Goal: Task Accomplishment & Management: Manage account settings

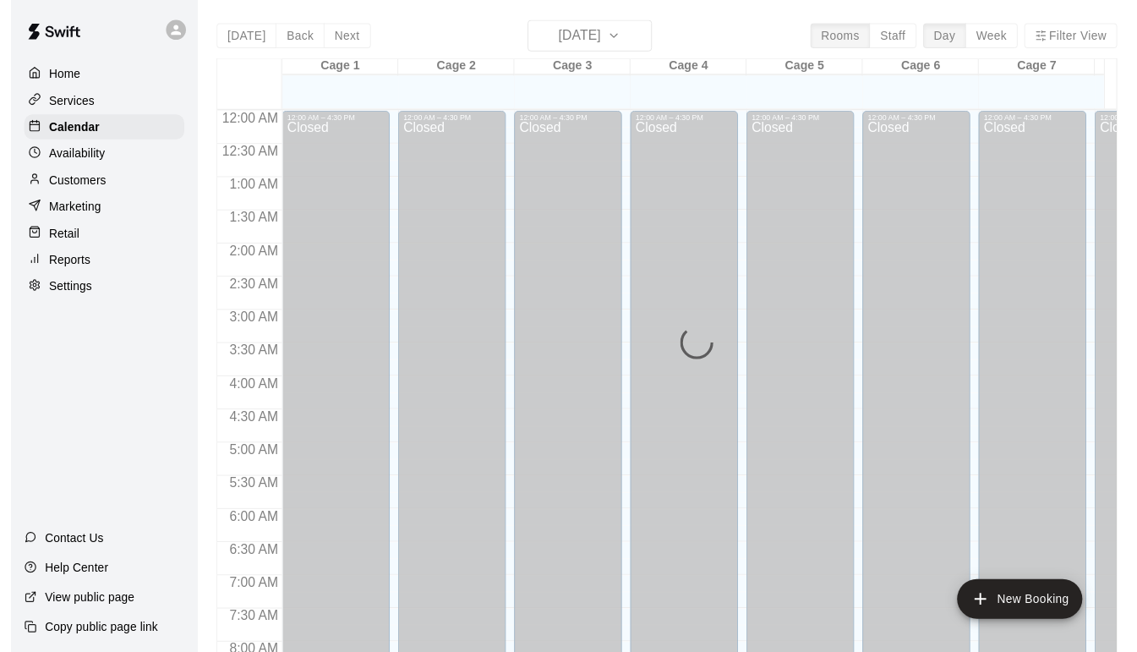
scroll to position [945, 0]
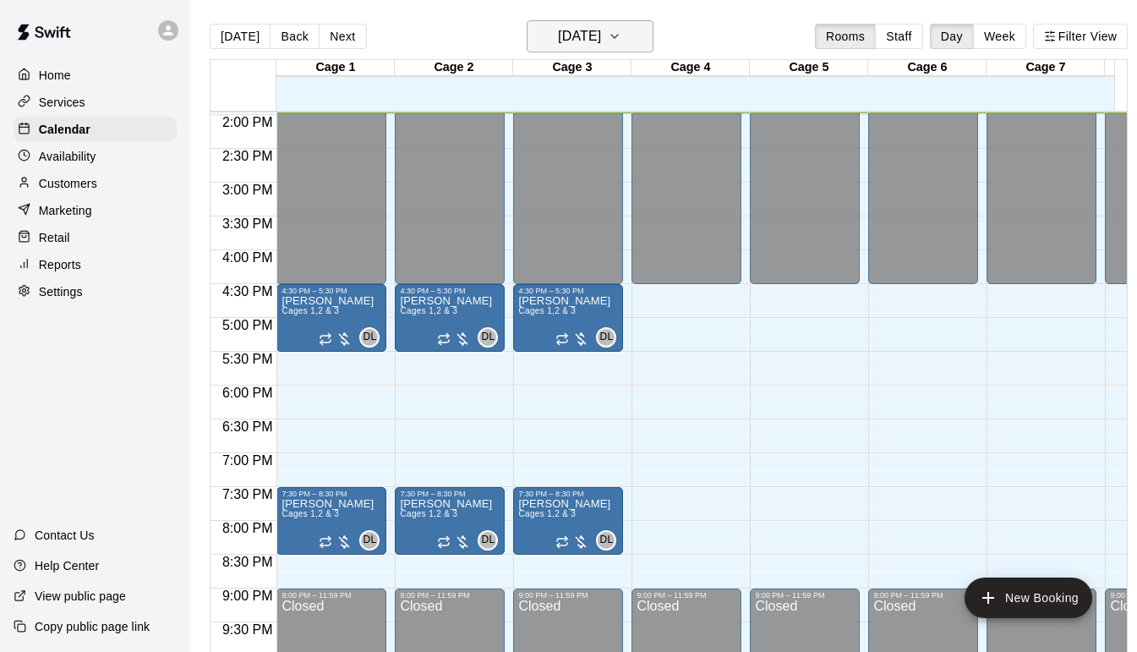
click at [622, 34] on icon "button" at bounding box center [615, 36] width 14 height 20
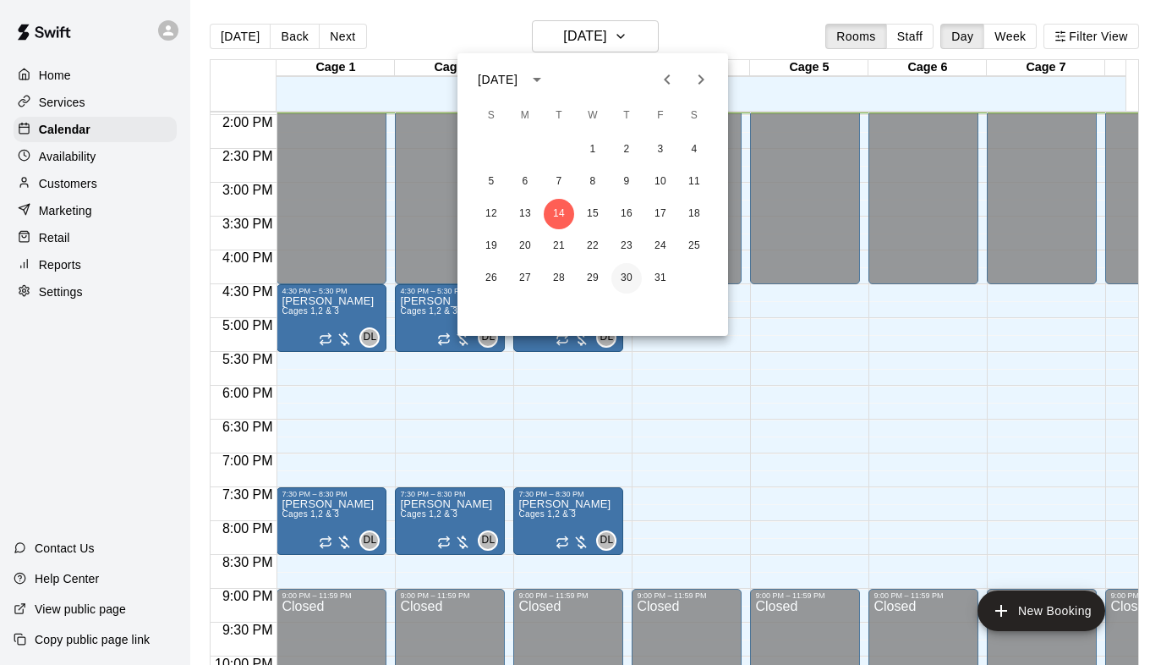
click at [632, 277] on button "30" at bounding box center [626, 278] width 30 height 30
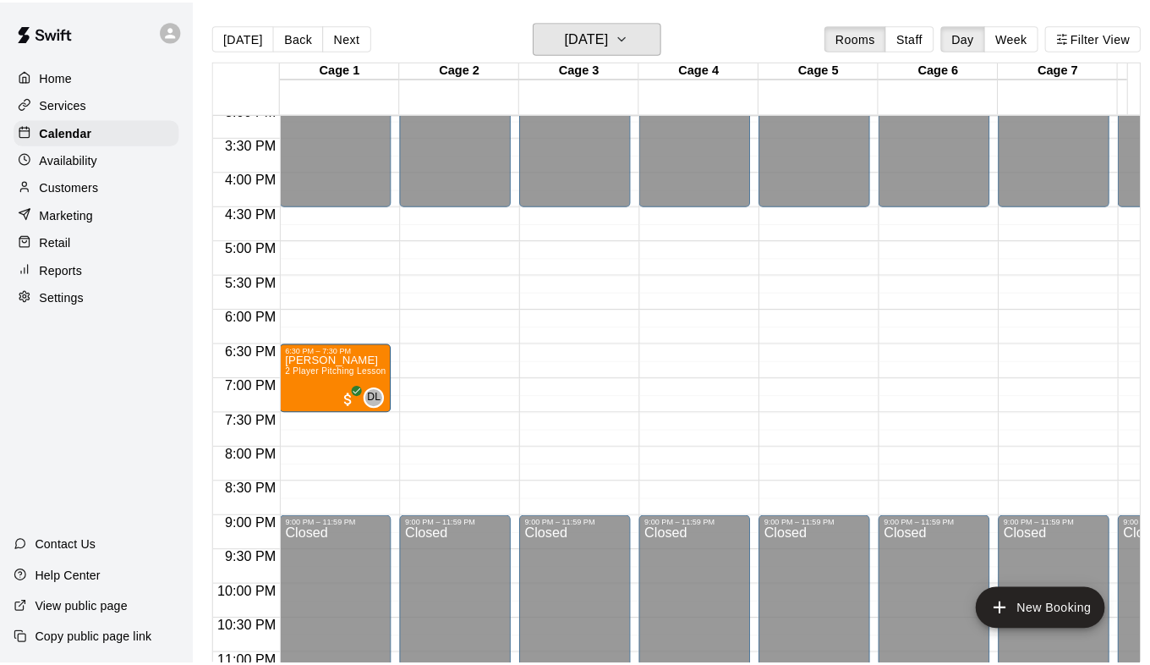
scroll to position [1029, 0]
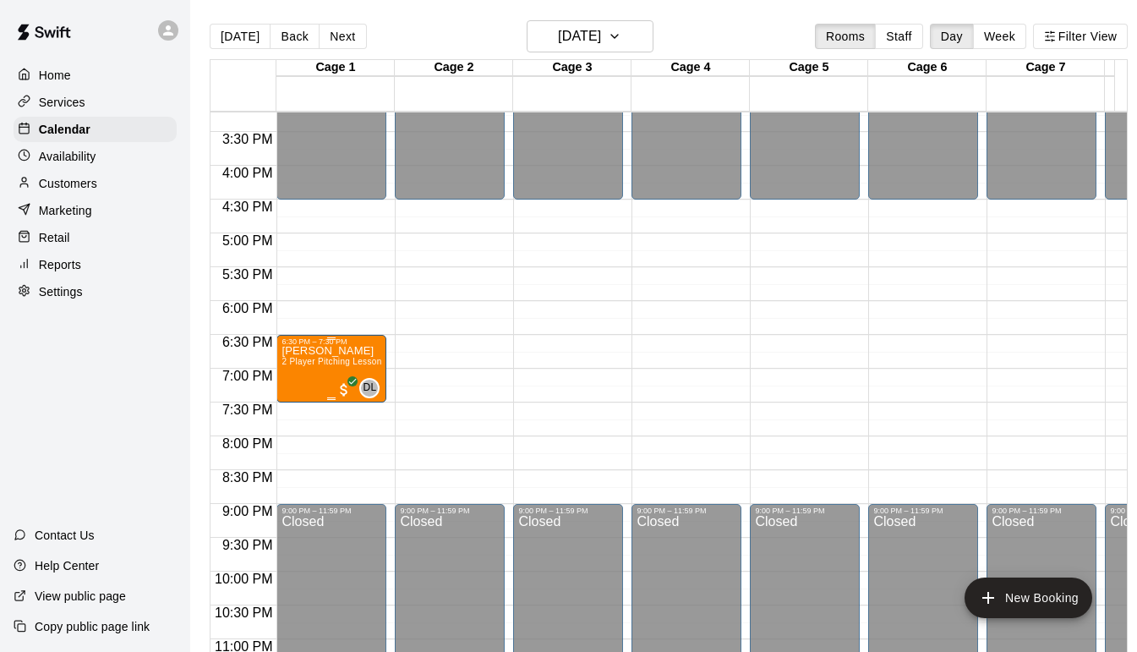
click at [343, 365] on span "2 Player Pitching Lesson W/[PERSON_NAME]" at bounding box center [375, 361] width 187 height 9
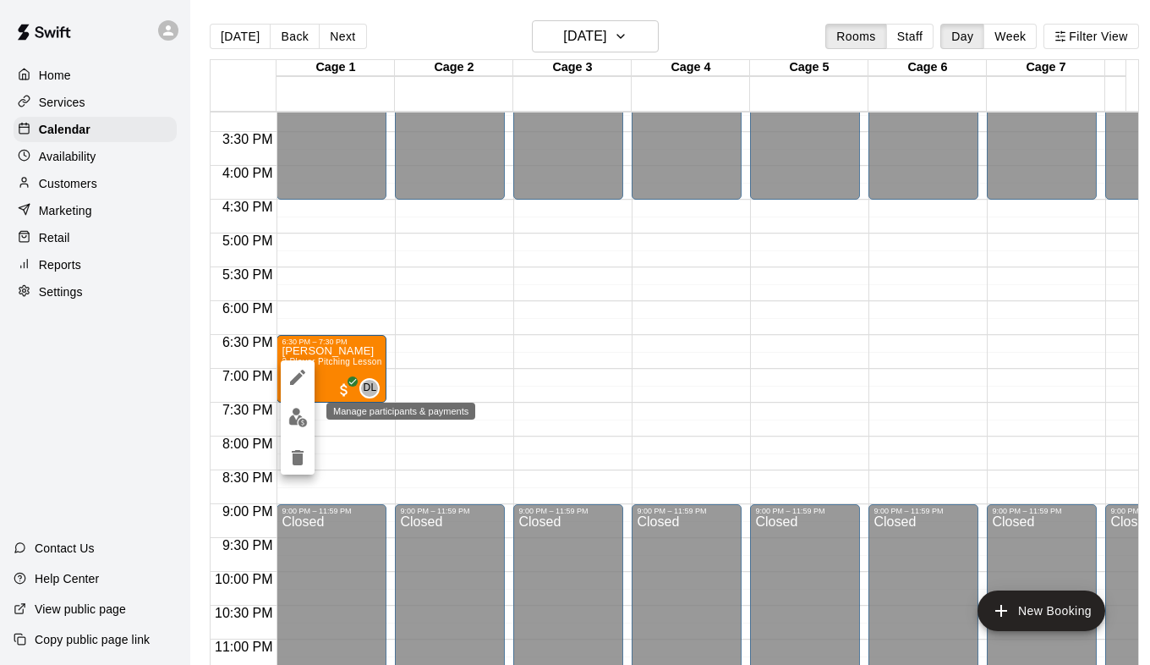
click at [304, 414] on img "edit" at bounding box center [297, 417] width 19 height 19
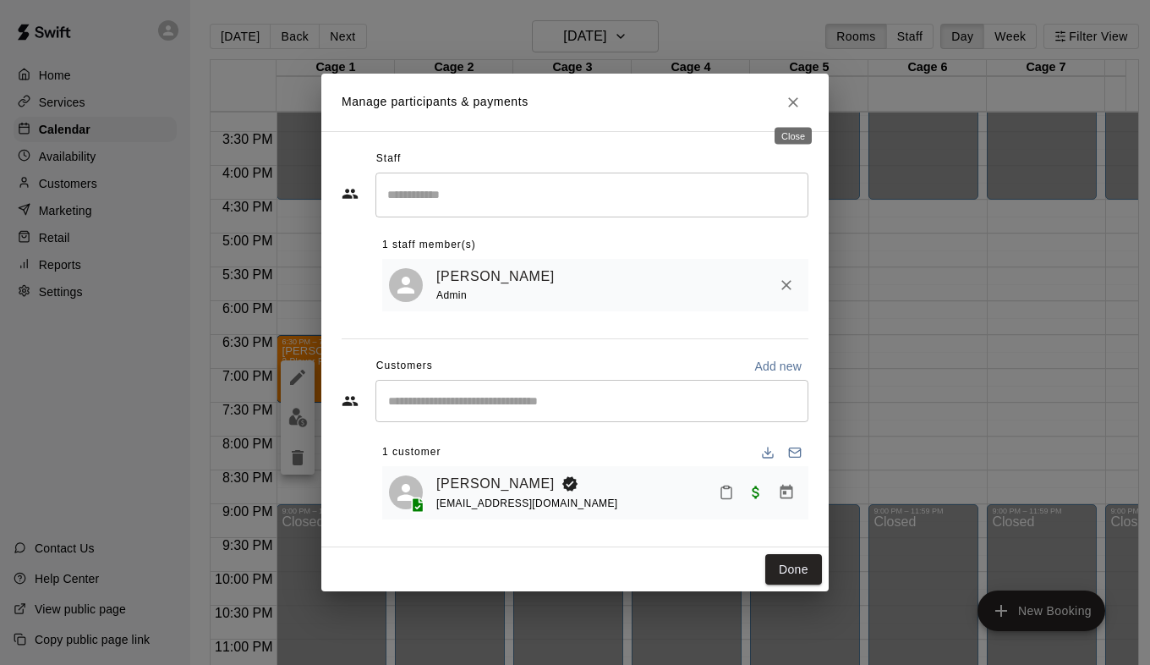
click at [800, 105] on icon "Close" at bounding box center [793, 102] width 17 height 17
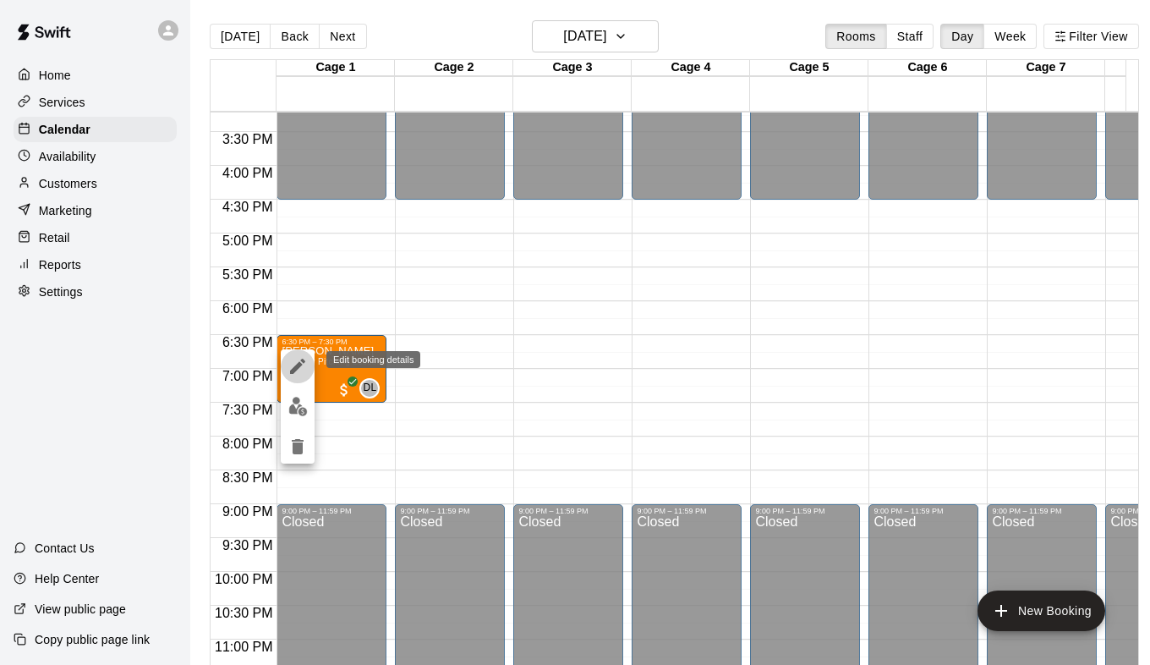
click at [308, 366] on button "edit" at bounding box center [298, 366] width 34 height 34
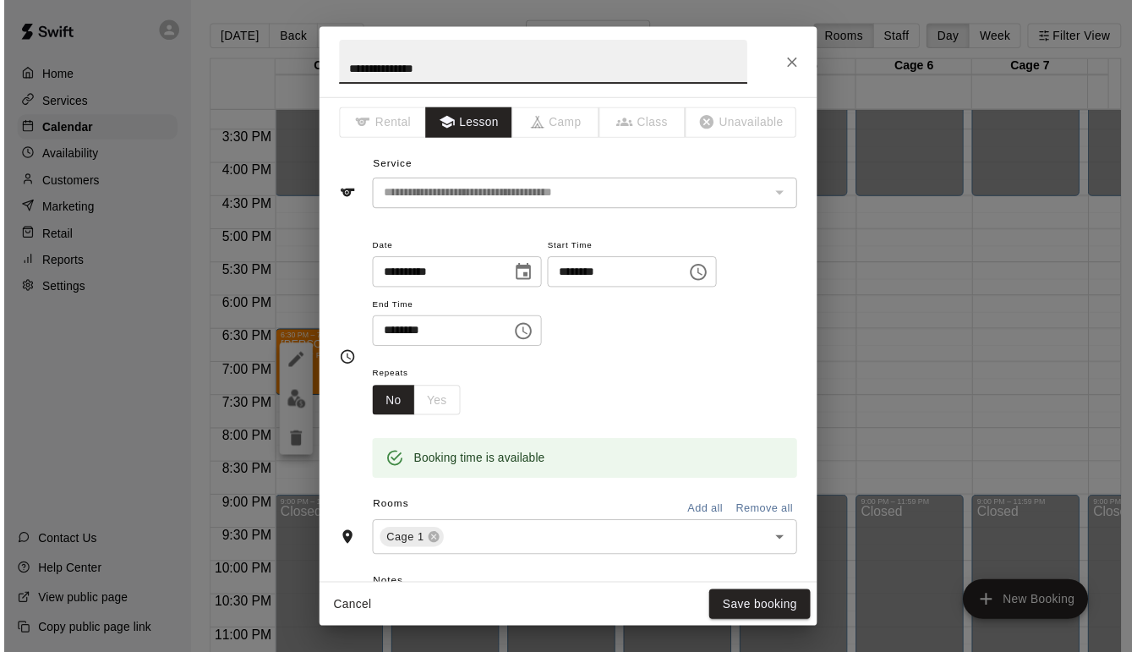
scroll to position [0, 0]
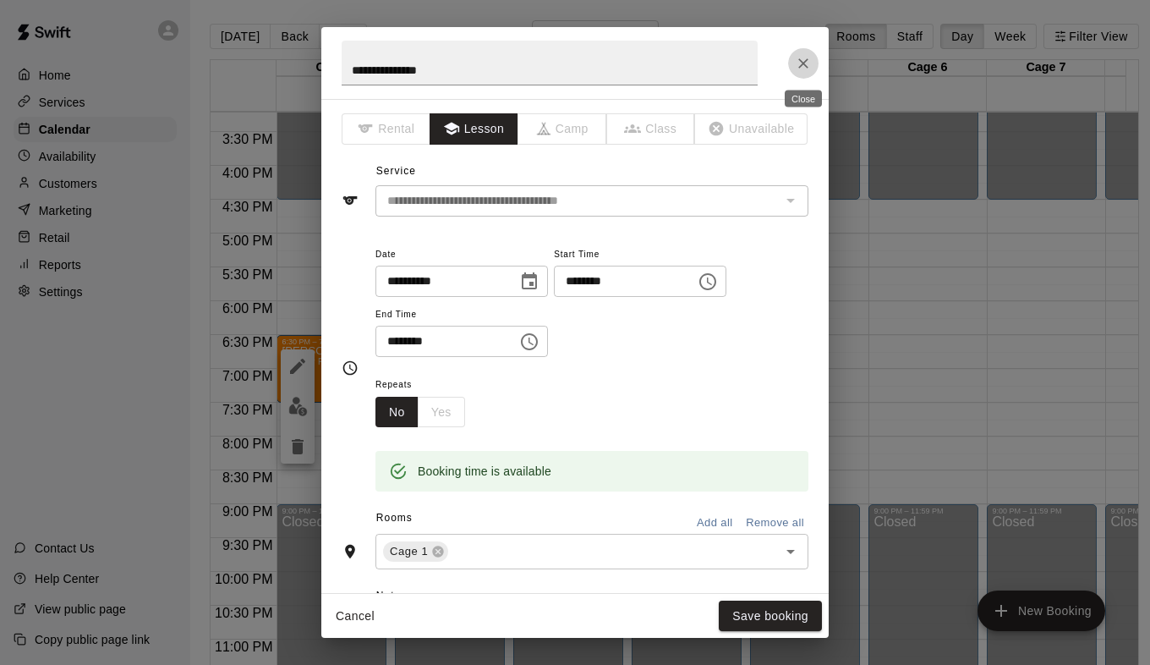
click at [802, 66] on icon "Close" at bounding box center [803, 63] width 17 height 17
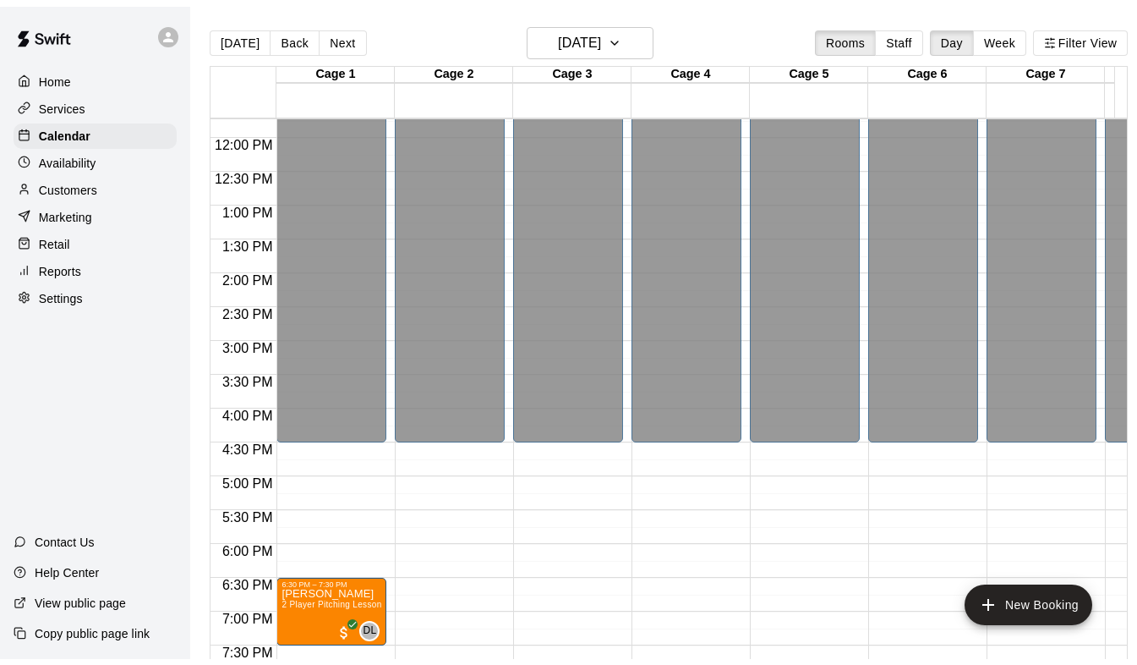
scroll to position [776, 0]
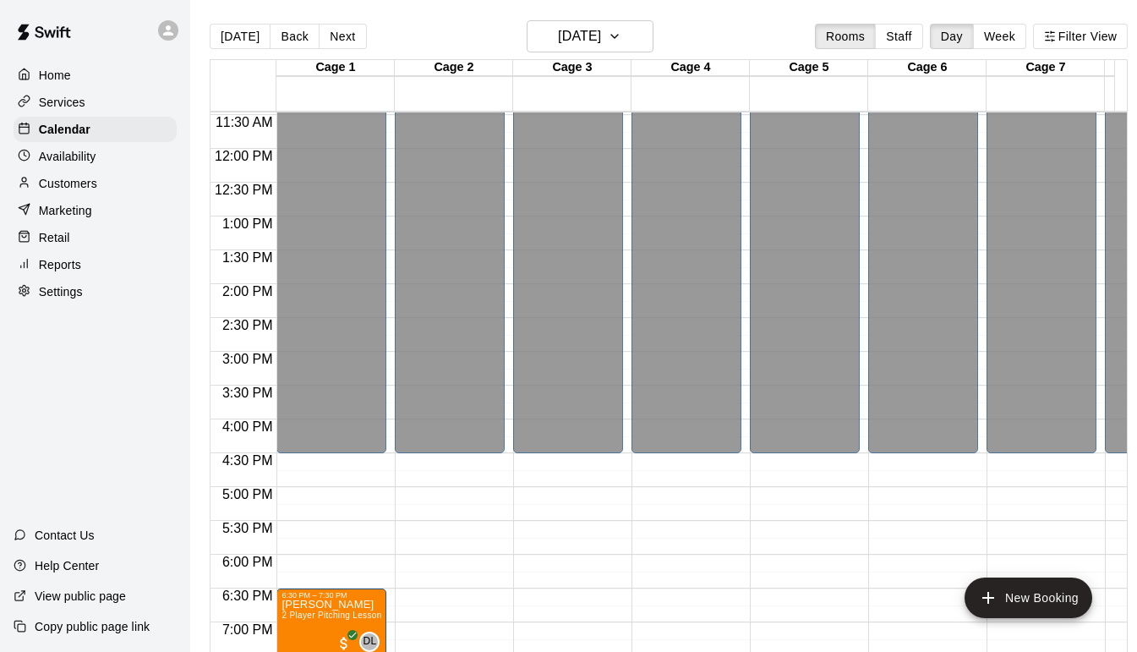
click at [79, 103] on p "Services" at bounding box center [62, 102] width 47 height 17
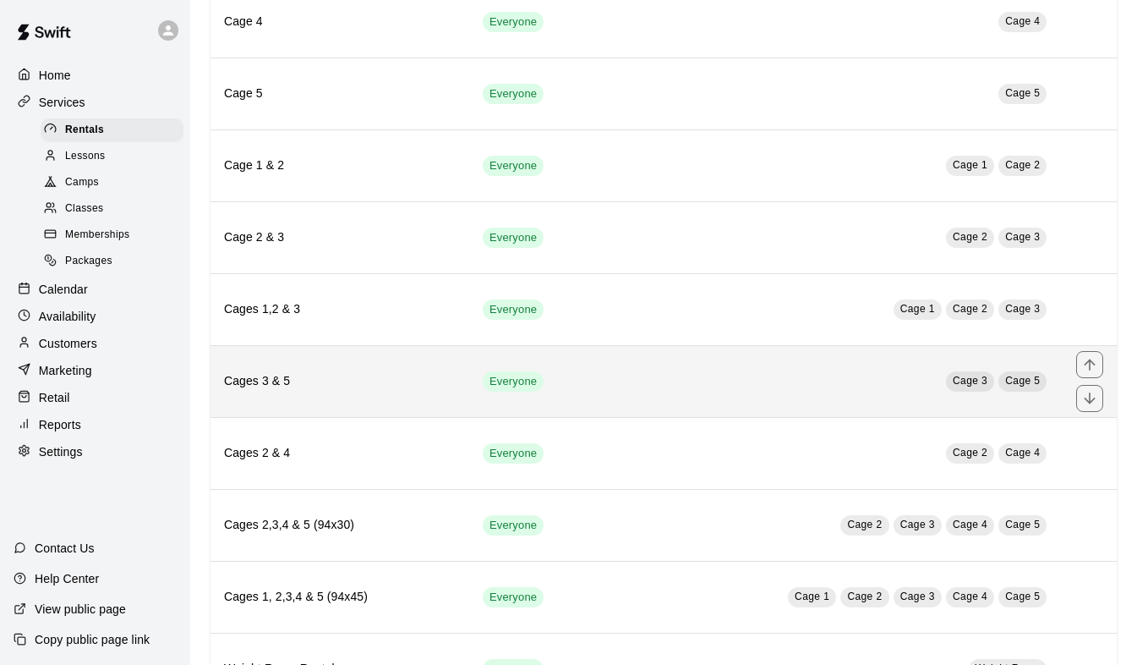
scroll to position [423, 0]
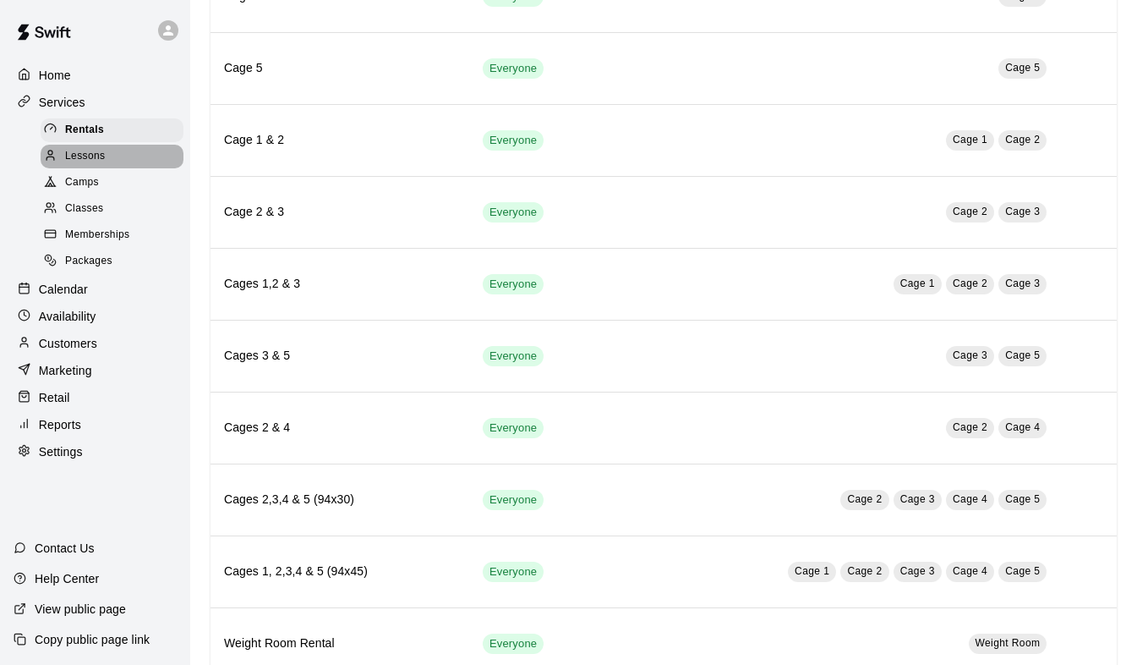
click at [115, 167] on div "Lessons" at bounding box center [112, 157] width 143 height 24
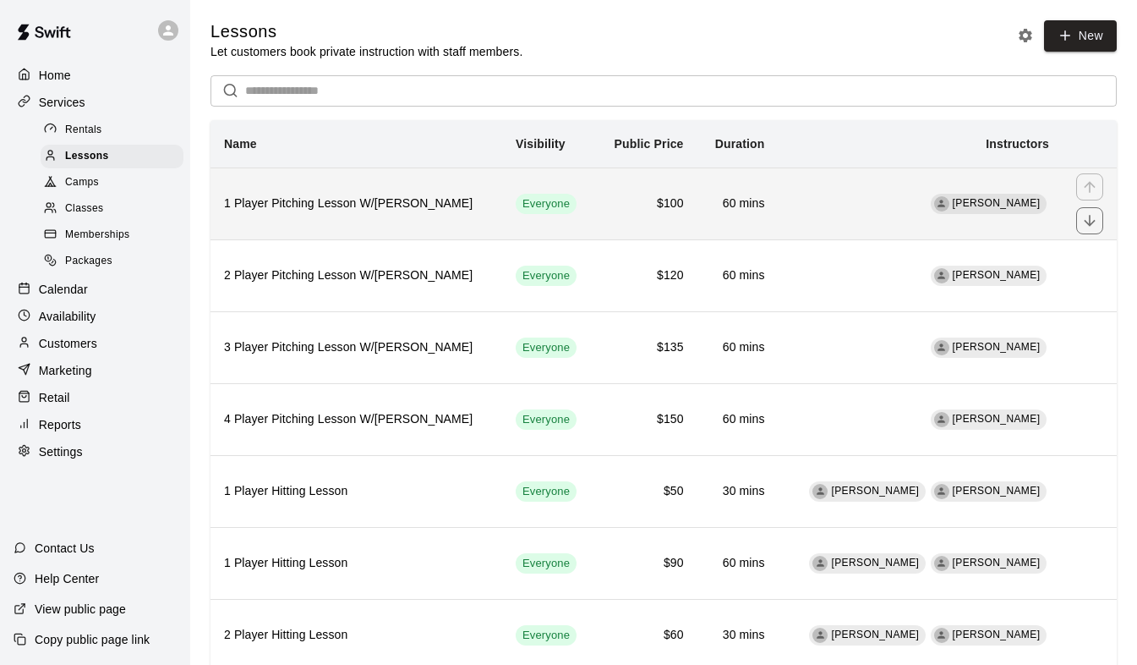
click at [645, 213] on h6 "$100" at bounding box center [646, 204] width 75 height 19
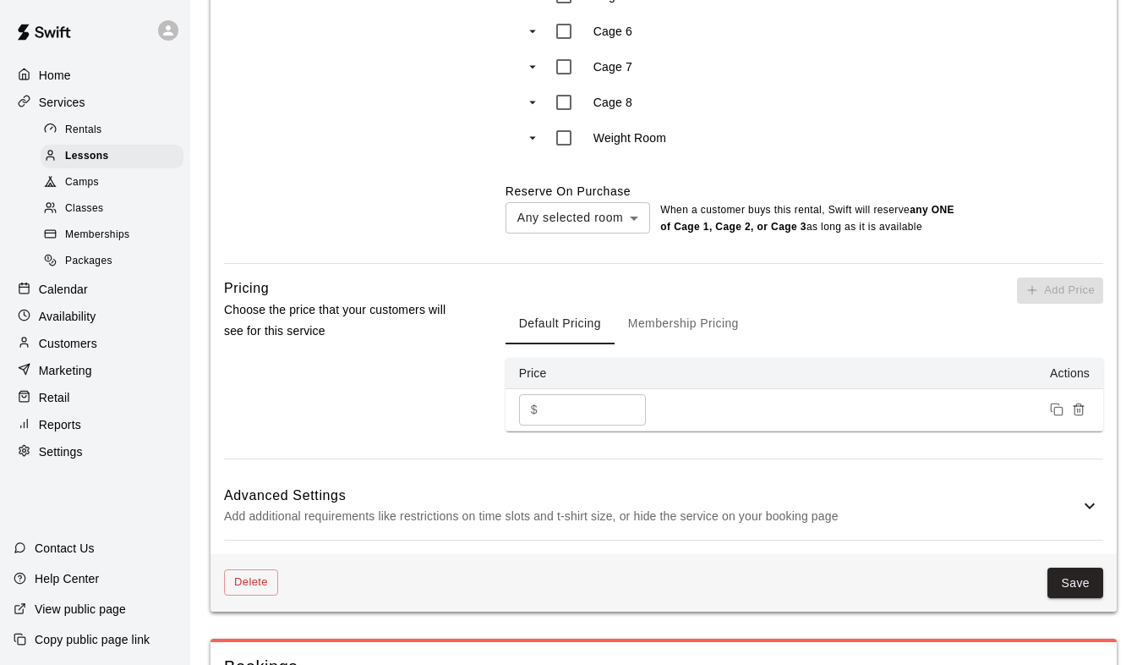
scroll to position [1269, 0]
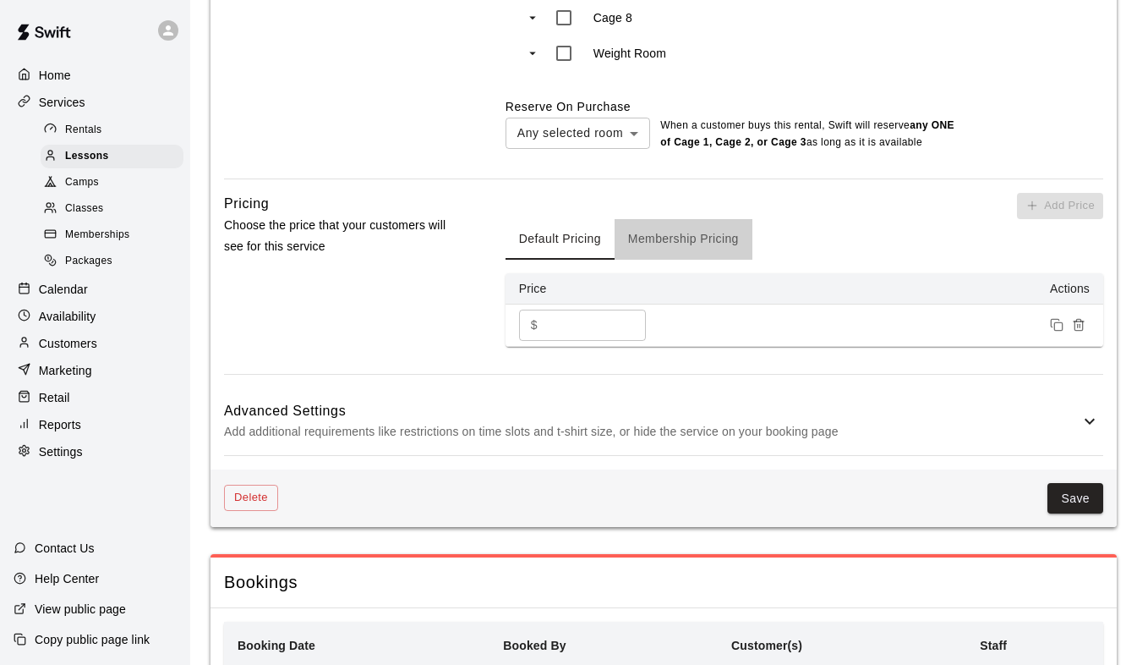
click at [684, 242] on button "Membership Pricing" at bounding box center [684, 239] width 138 height 41
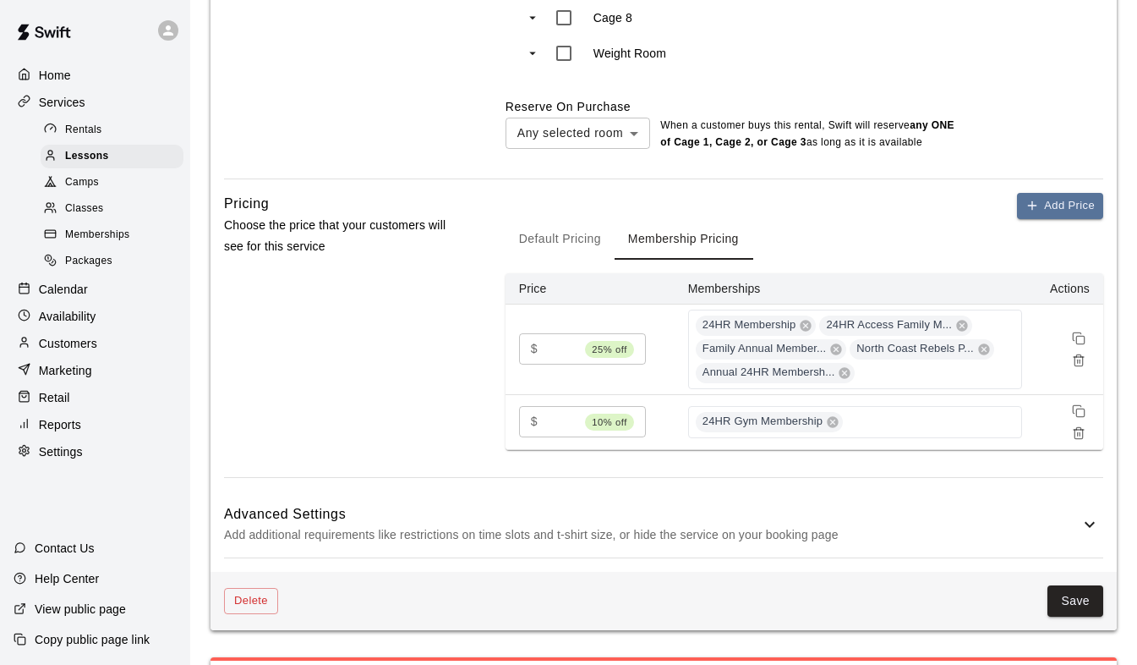
click at [561, 244] on button "Default Pricing" at bounding box center [560, 239] width 109 height 41
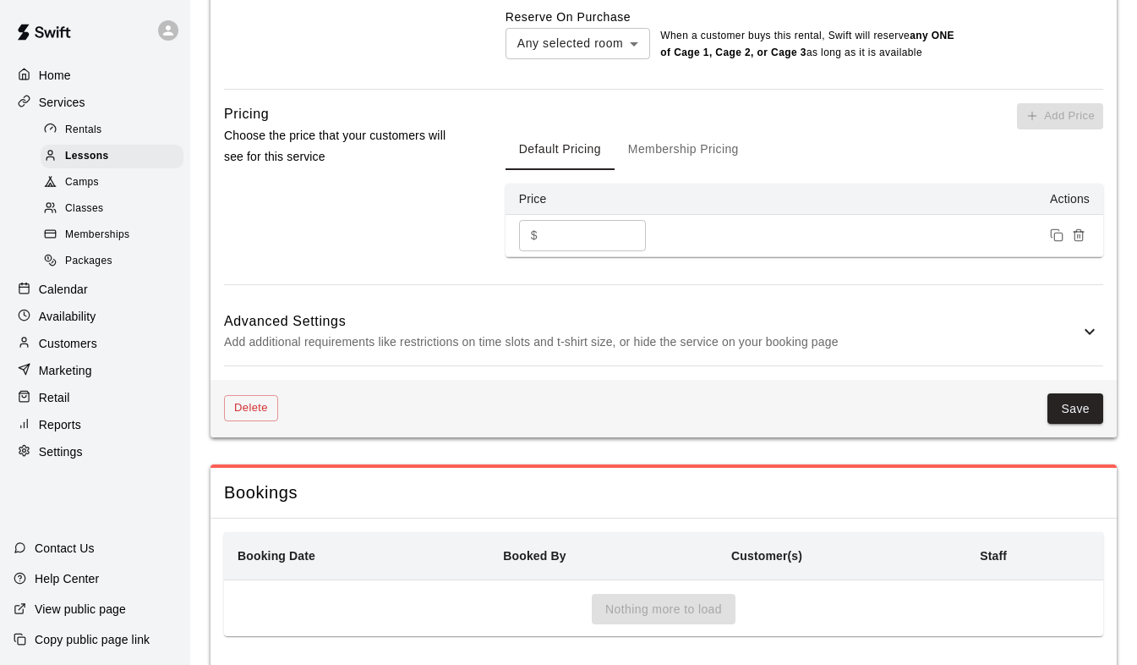
scroll to position [1401, 0]
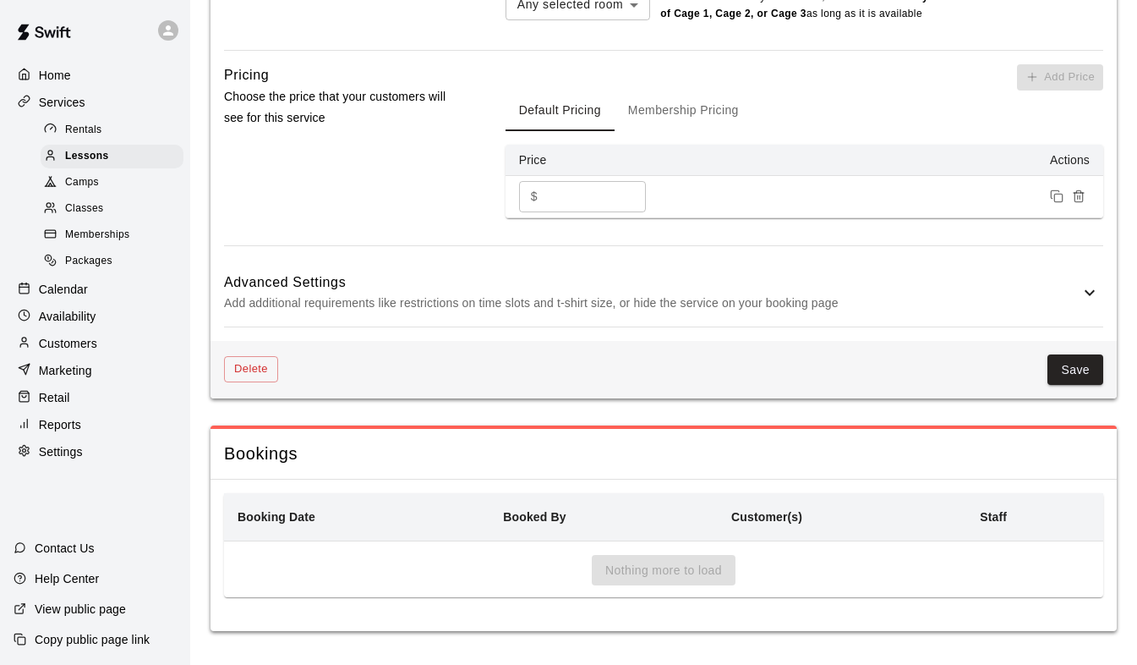
click at [671, 104] on button "Membership Pricing" at bounding box center [684, 110] width 138 height 41
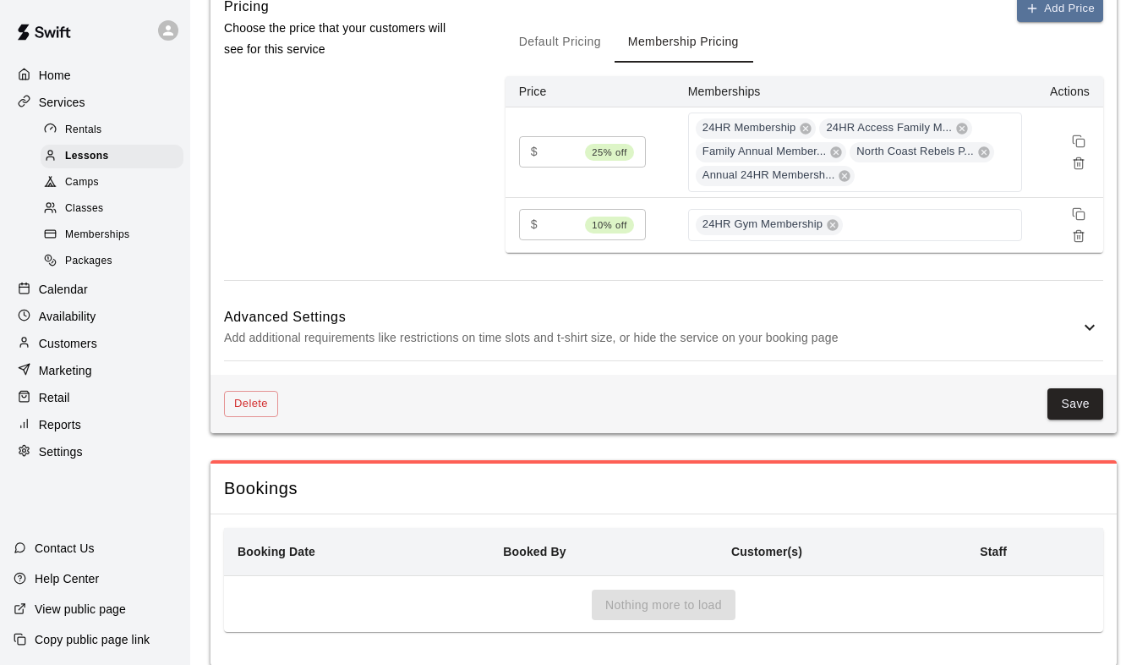
scroll to position [1504, 0]
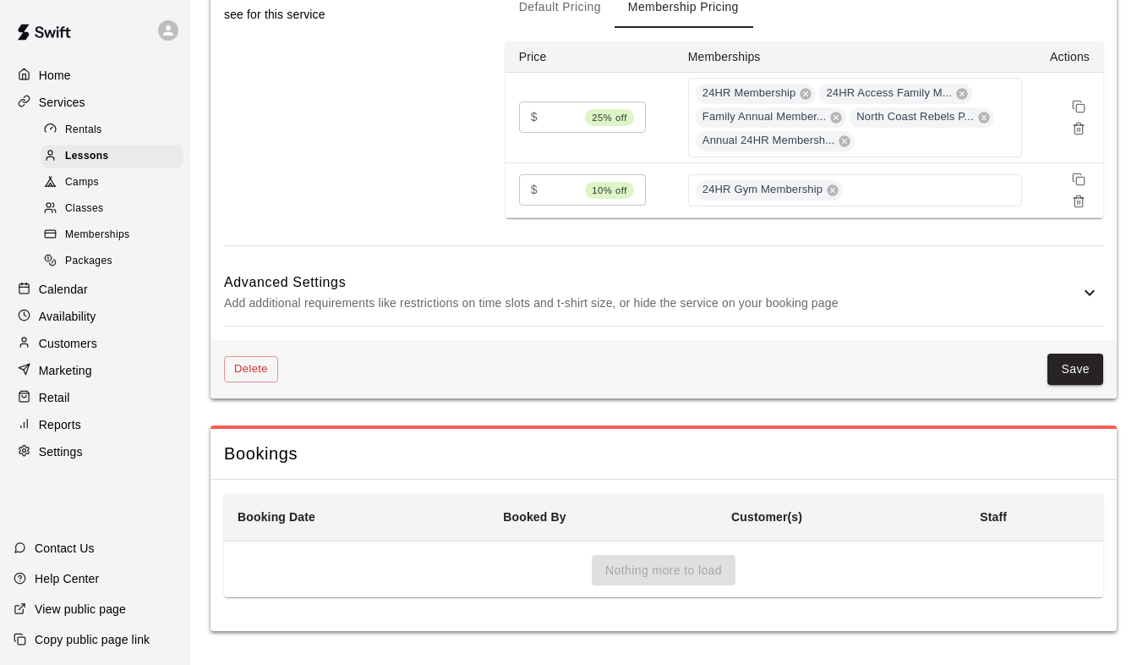
click at [1016, 295] on p "Add additional requirements like restrictions on time slots and t-shirt size, o…" at bounding box center [652, 303] width 856 height 21
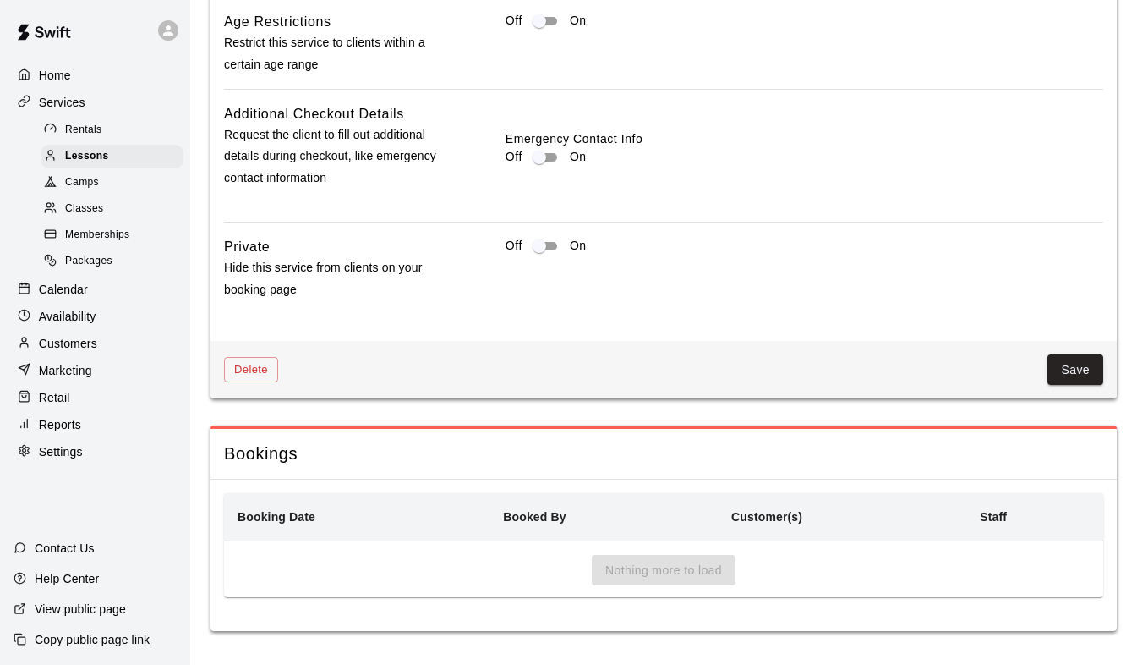
scroll to position [2207, 0]
click at [1066, 370] on button "Save" at bounding box center [1076, 369] width 56 height 31
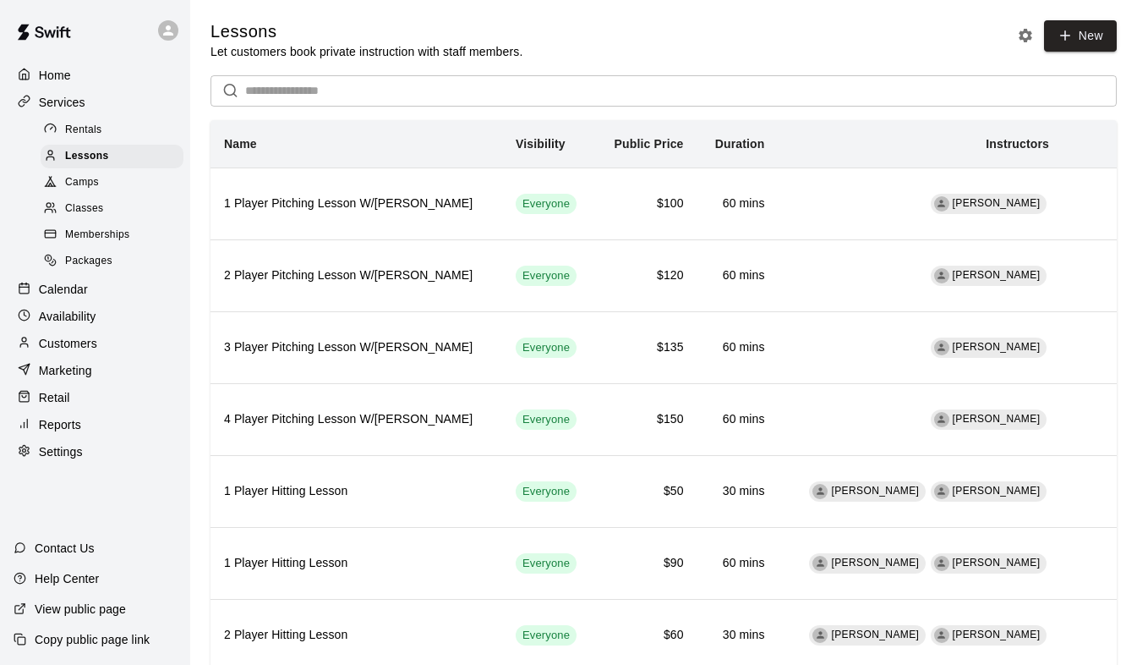
click at [58, 460] on p "Settings" at bounding box center [61, 451] width 44 height 17
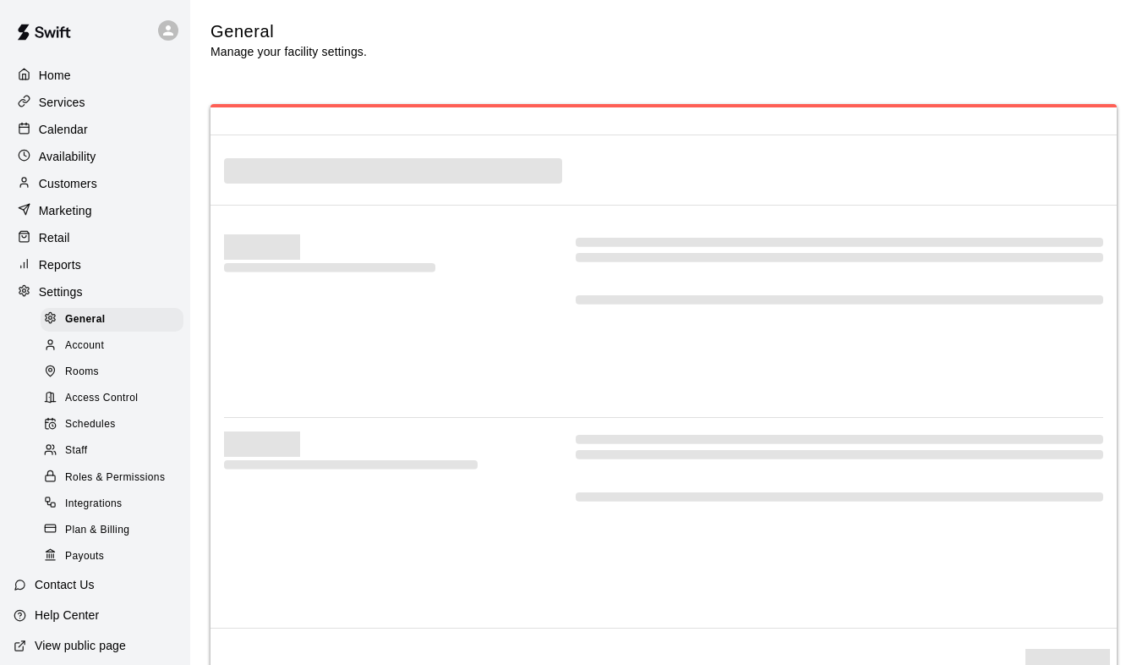
select select "**"
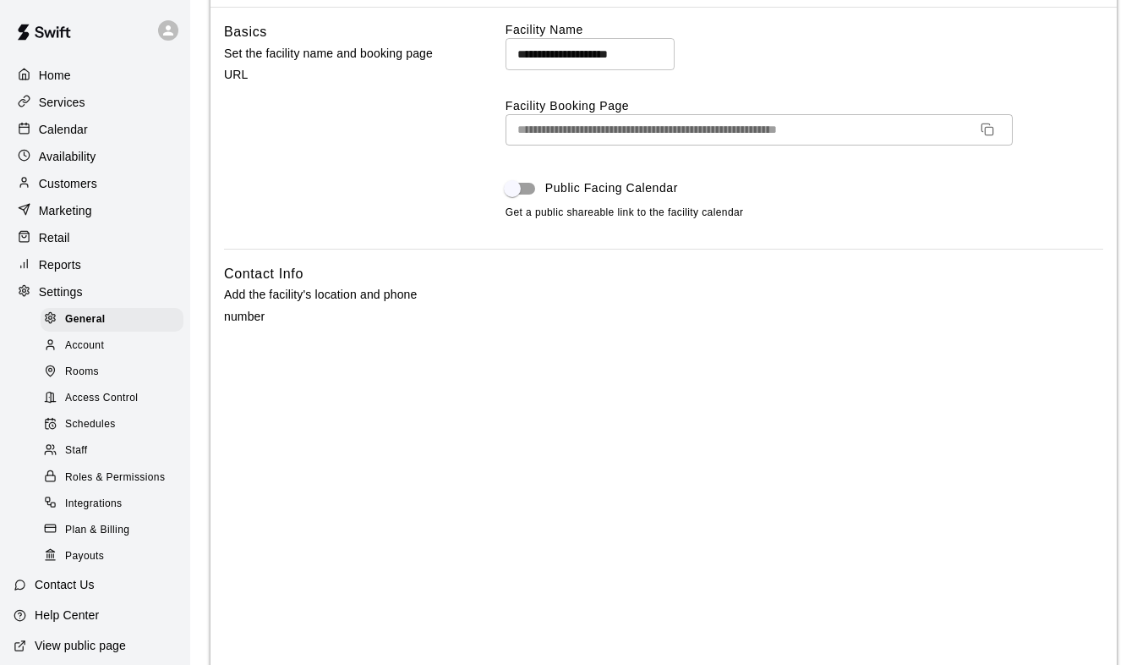
scroll to position [169, 0]
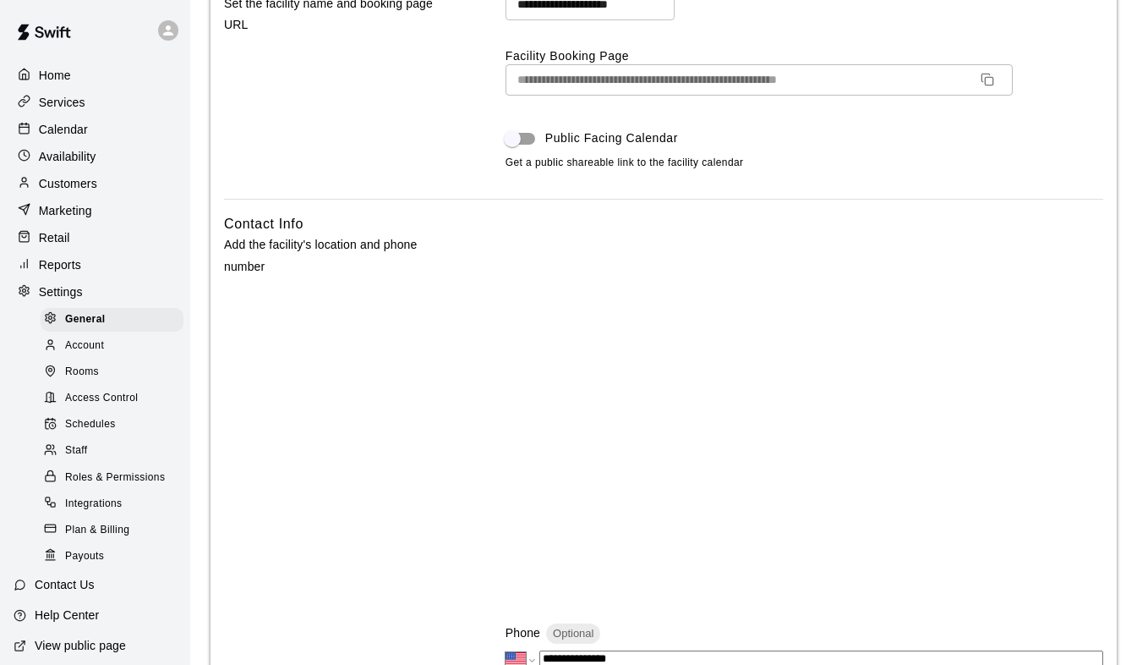
click at [85, 192] on p "Customers" at bounding box center [68, 183] width 58 height 17
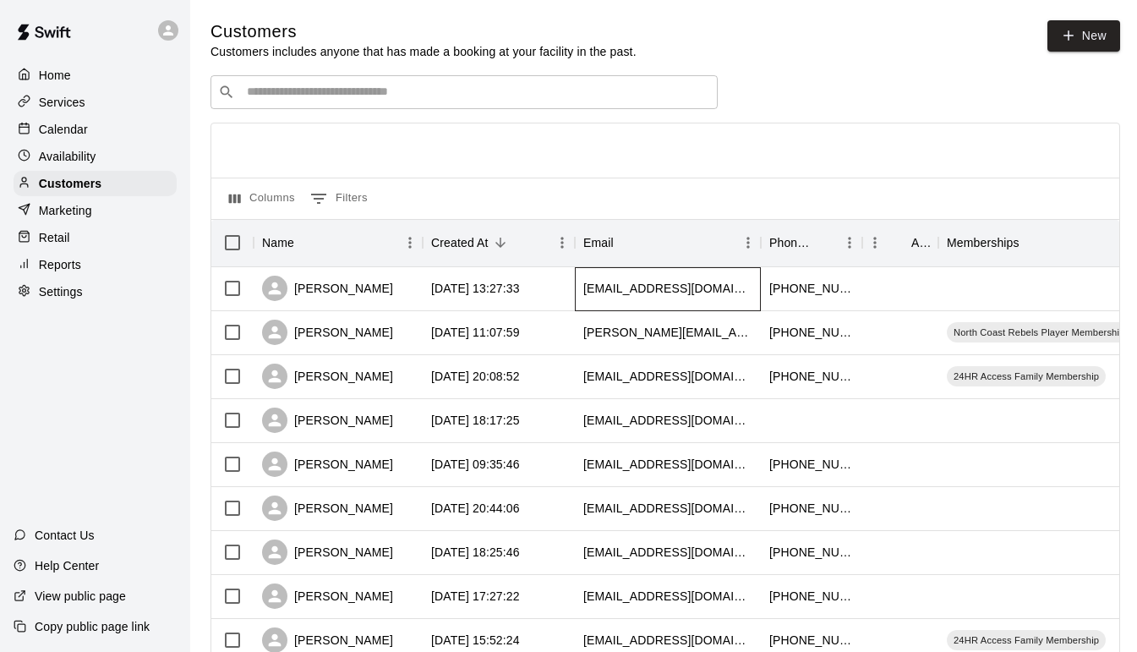
click at [608, 292] on div "[EMAIL_ADDRESS][DOMAIN_NAME]" at bounding box center [668, 288] width 169 height 17
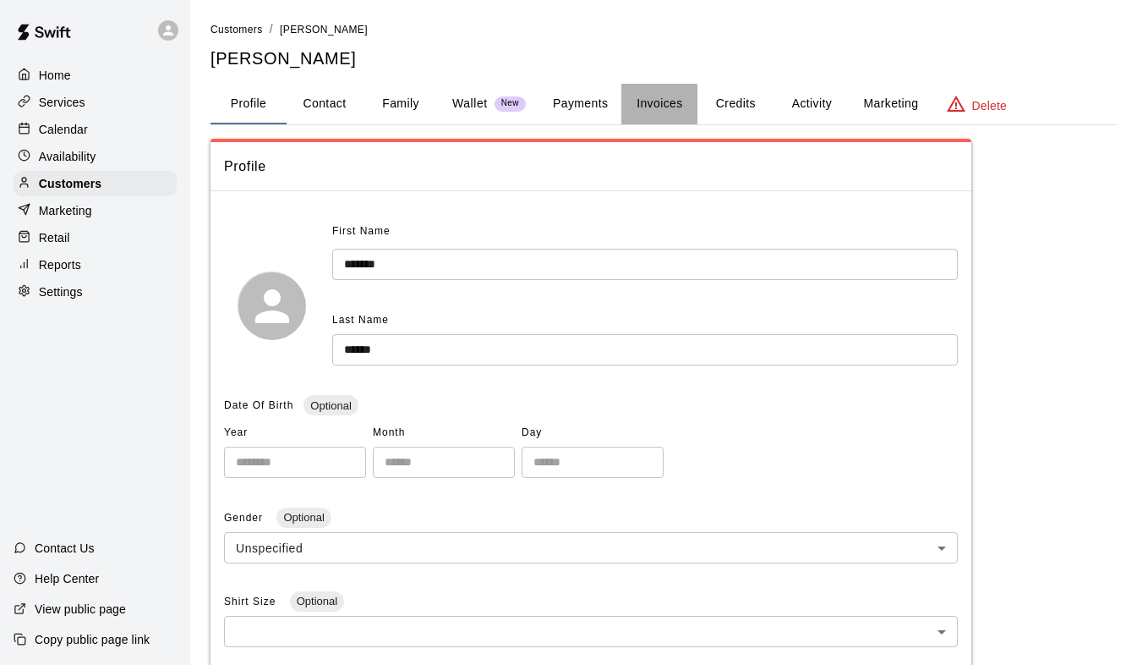
click at [670, 107] on button "Invoices" at bounding box center [660, 104] width 76 height 41
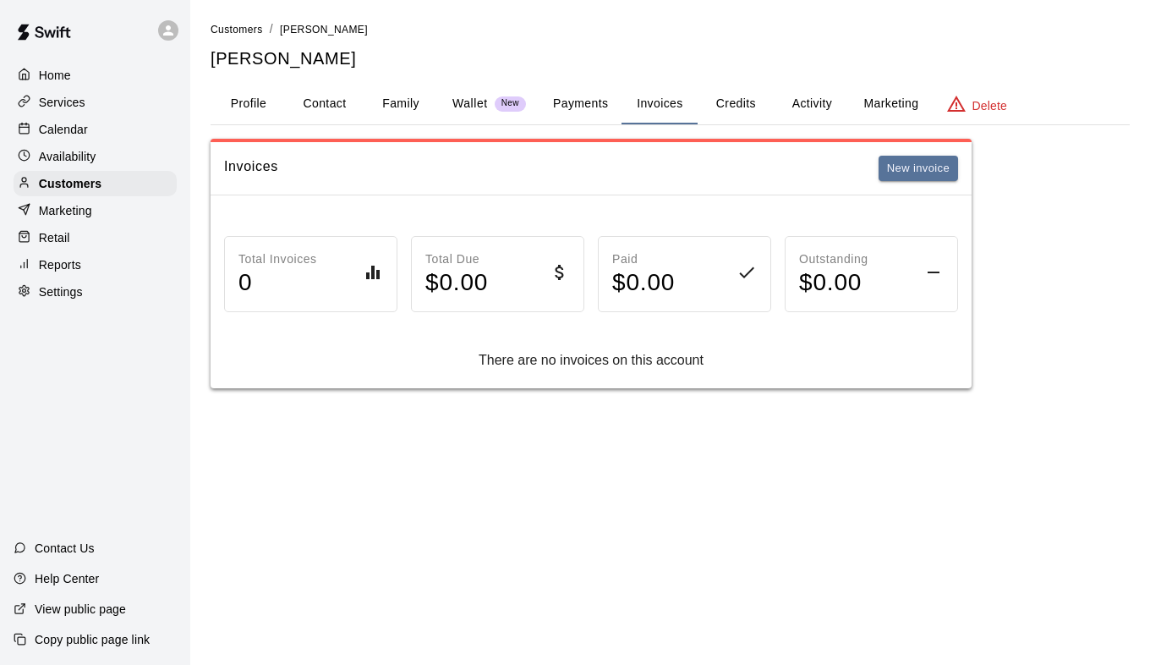
click at [824, 107] on button "Activity" at bounding box center [812, 104] width 76 height 41
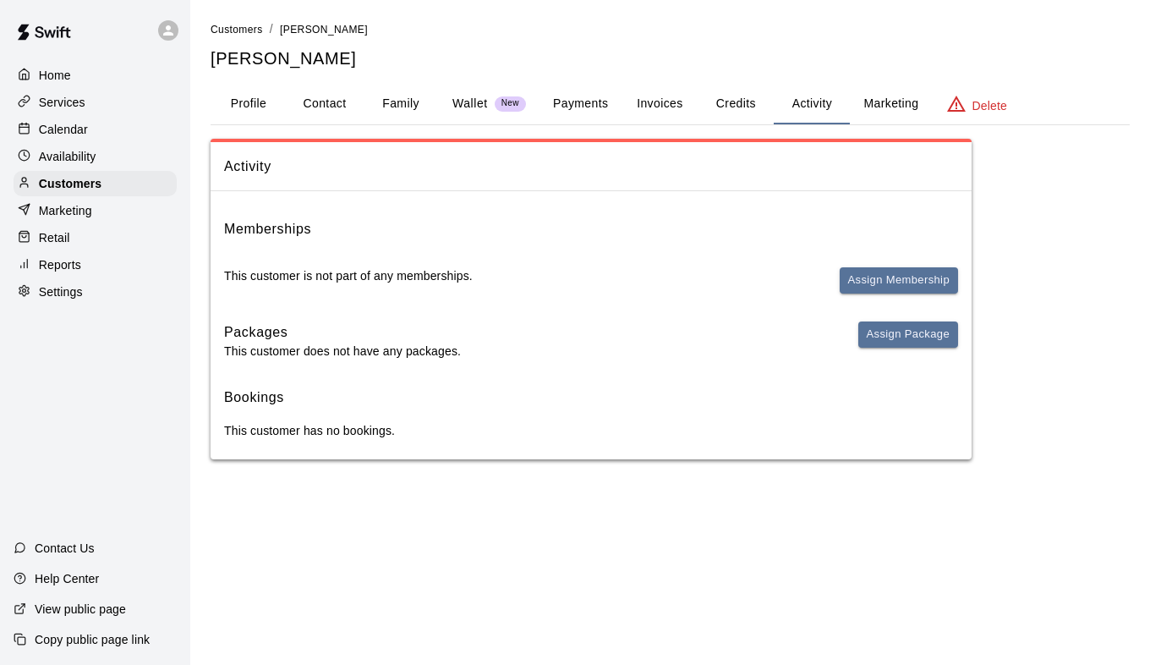
click at [266, 101] on button "Profile" at bounding box center [249, 104] width 76 height 41
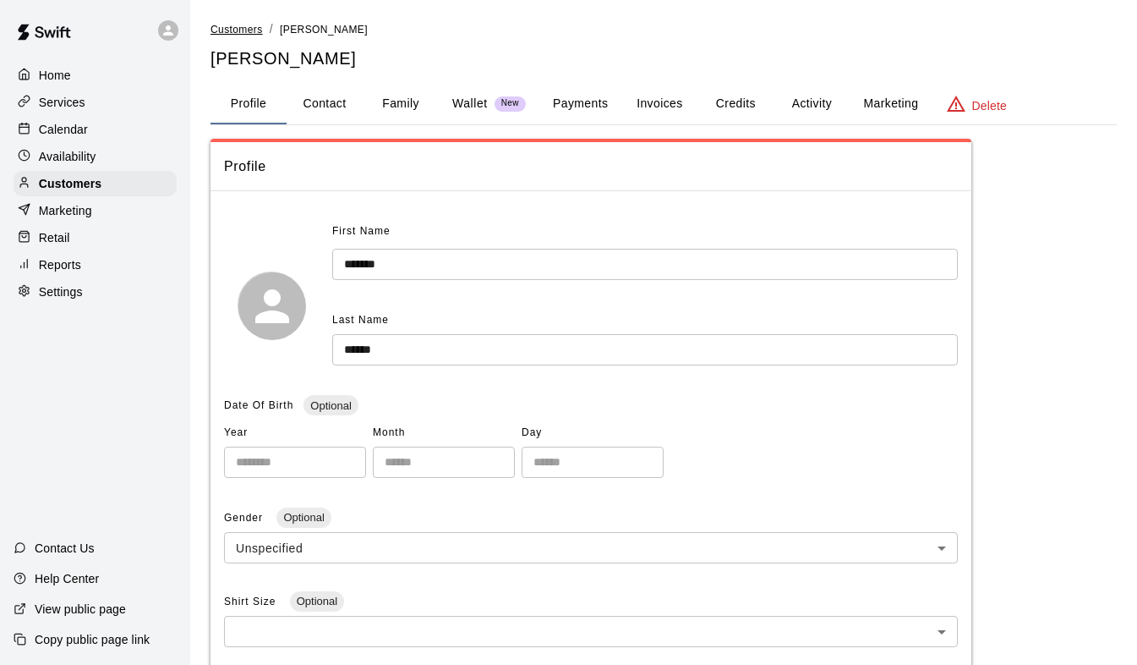
click at [247, 26] on span "Customers" at bounding box center [237, 30] width 52 height 12
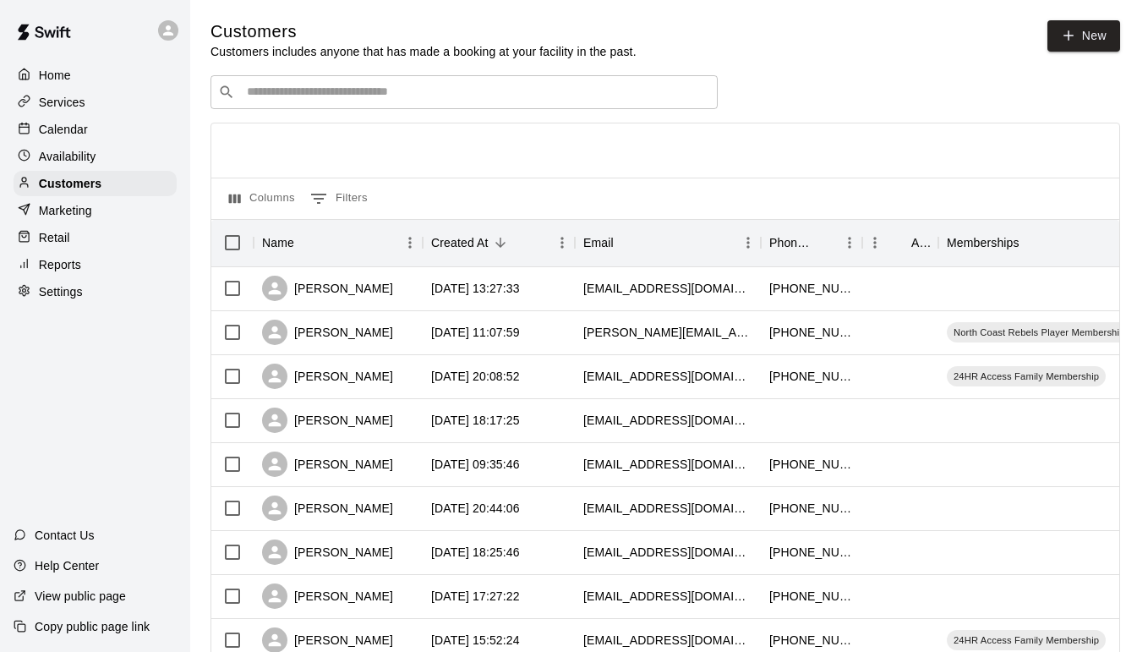
click at [41, 75] on p "Home" at bounding box center [55, 75] width 32 height 17
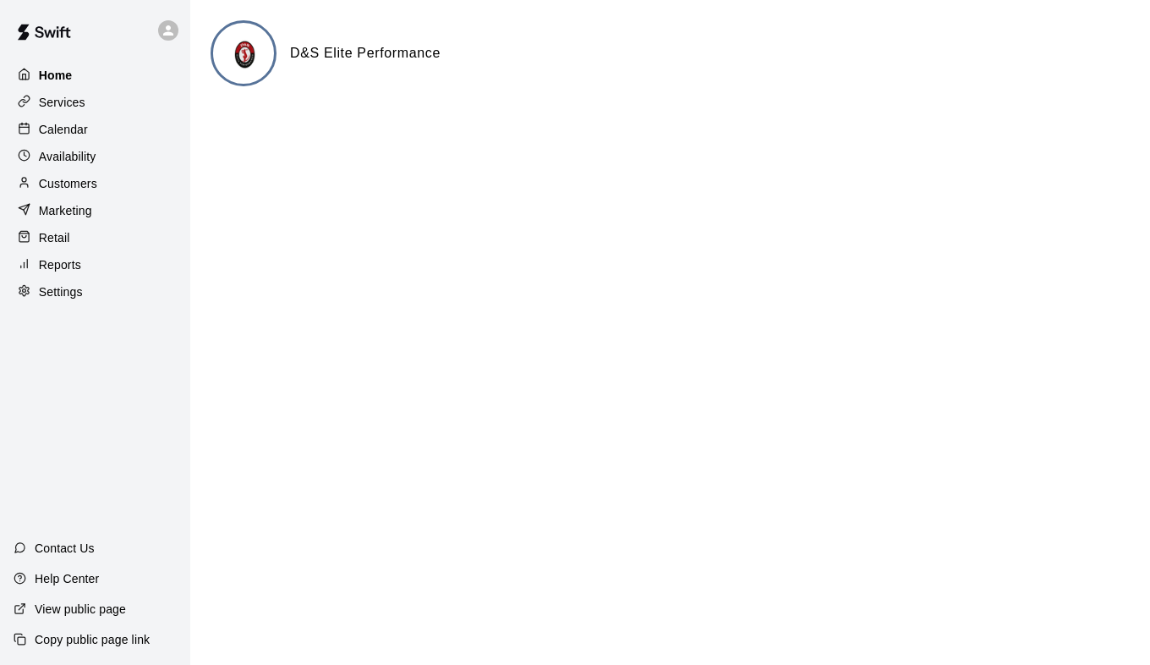
click at [58, 76] on p "Home" at bounding box center [56, 75] width 34 height 17
click at [79, 102] on p "Services" at bounding box center [62, 102] width 47 height 17
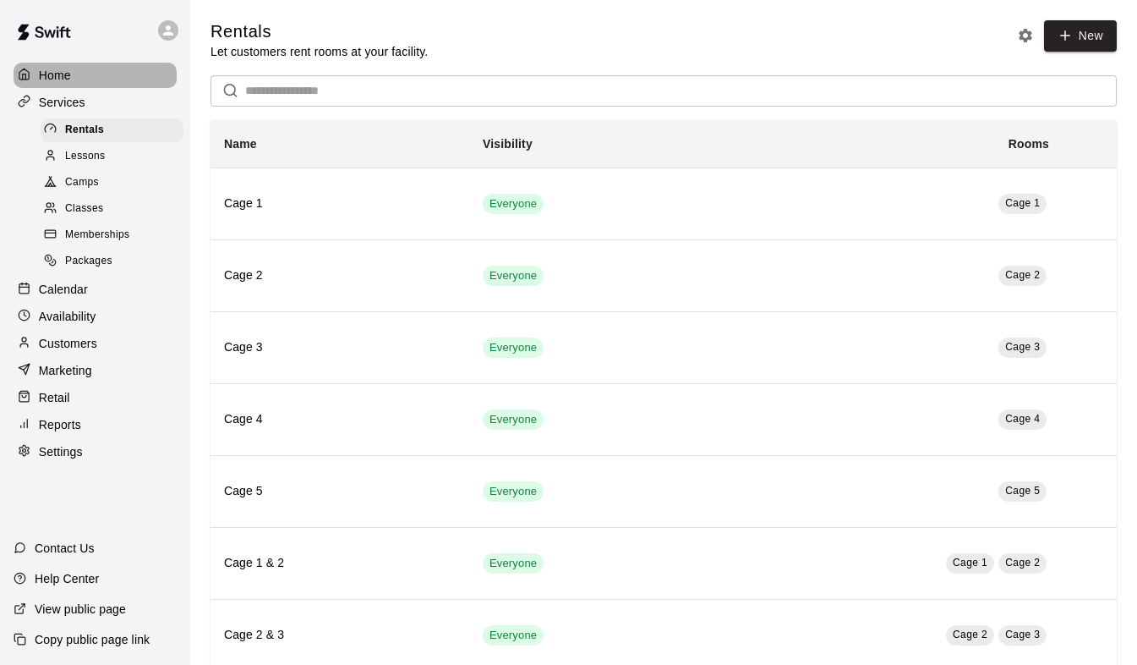
click at [77, 79] on div "Home" at bounding box center [95, 75] width 163 height 25
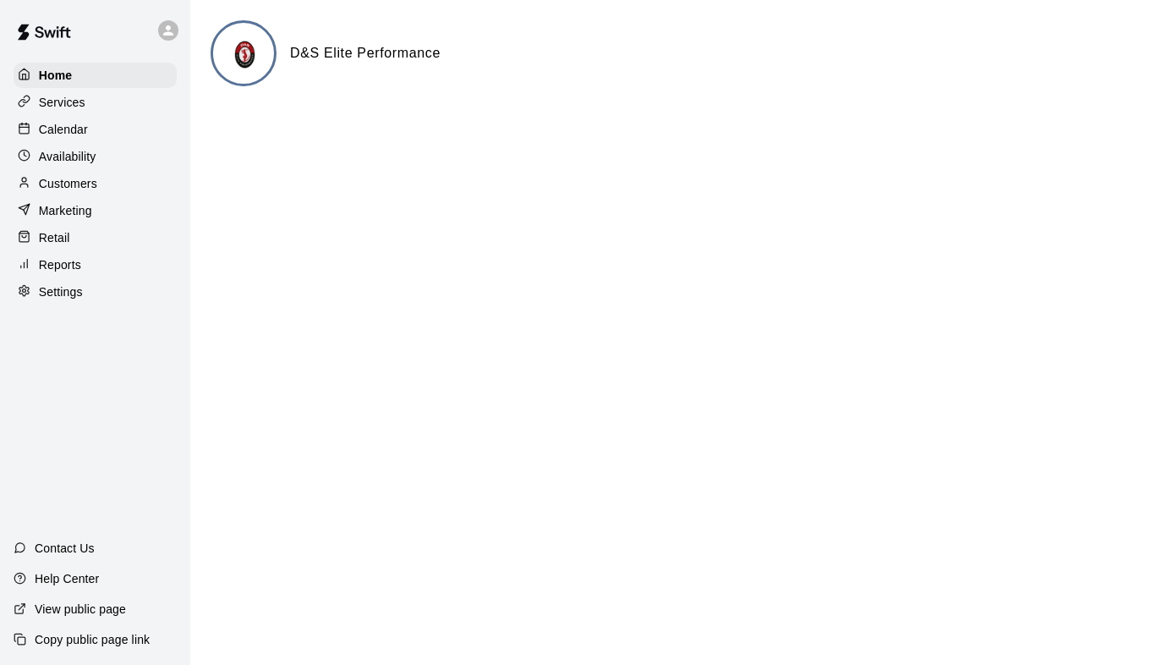
click at [64, 111] on p "Services" at bounding box center [62, 102] width 47 height 17
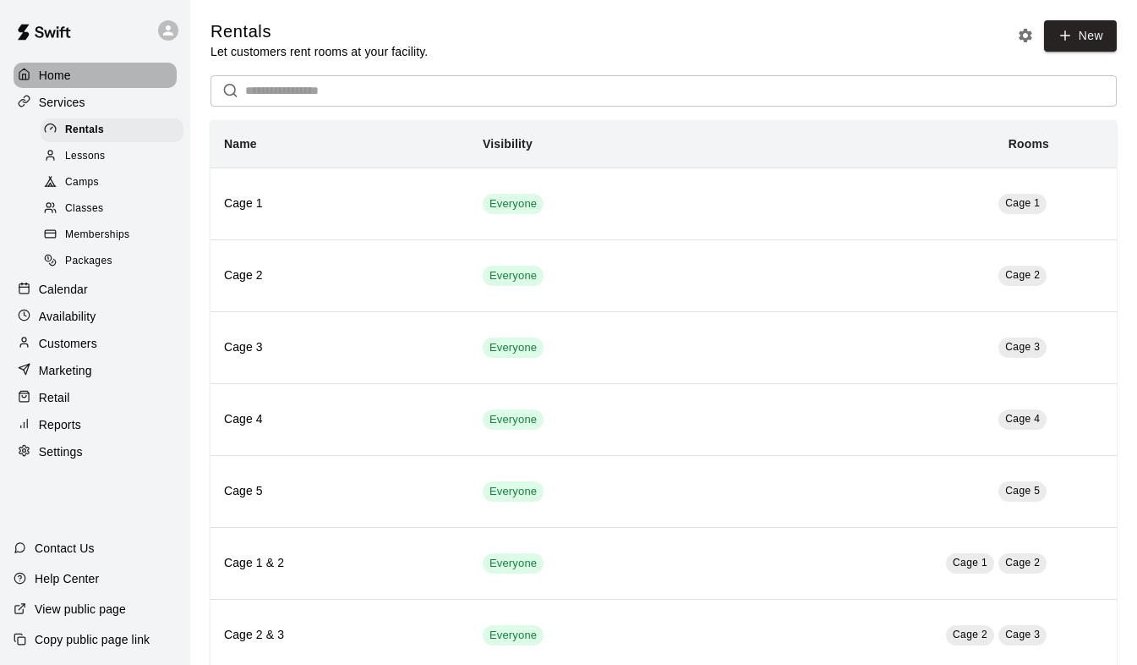
click at [62, 74] on p "Home" at bounding box center [55, 75] width 32 height 17
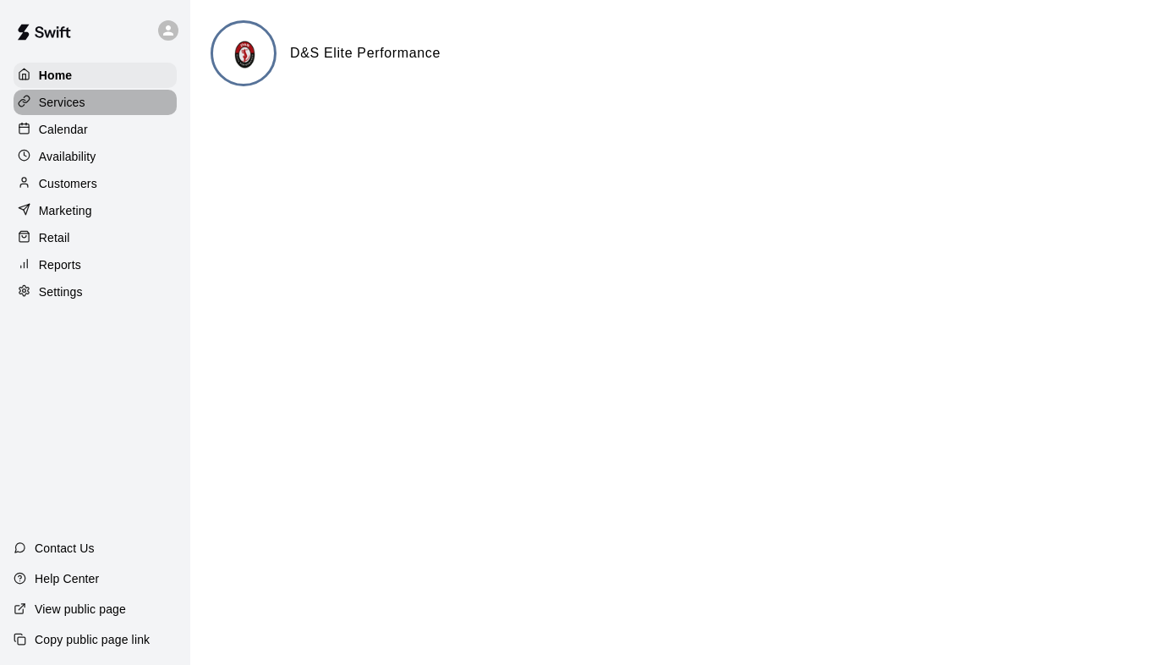
click at [75, 101] on p "Services" at bounding box center [62, 102] width 47 height 17
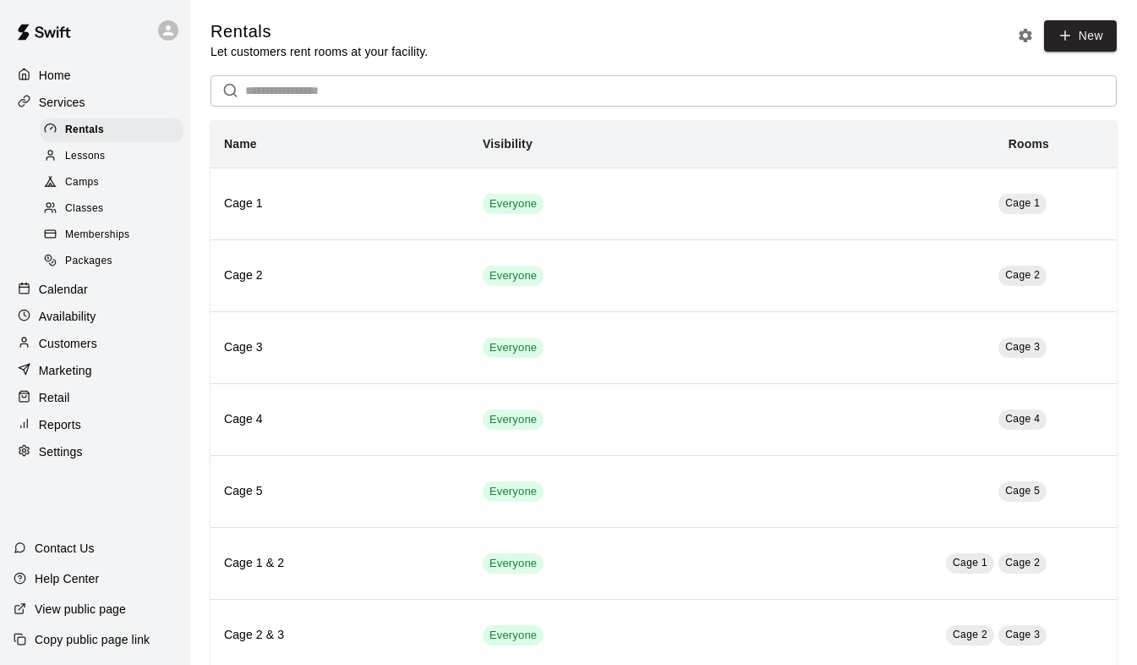
click at [71, 74] on div "Home" at bounding box center [95, 75] width 163 height 25
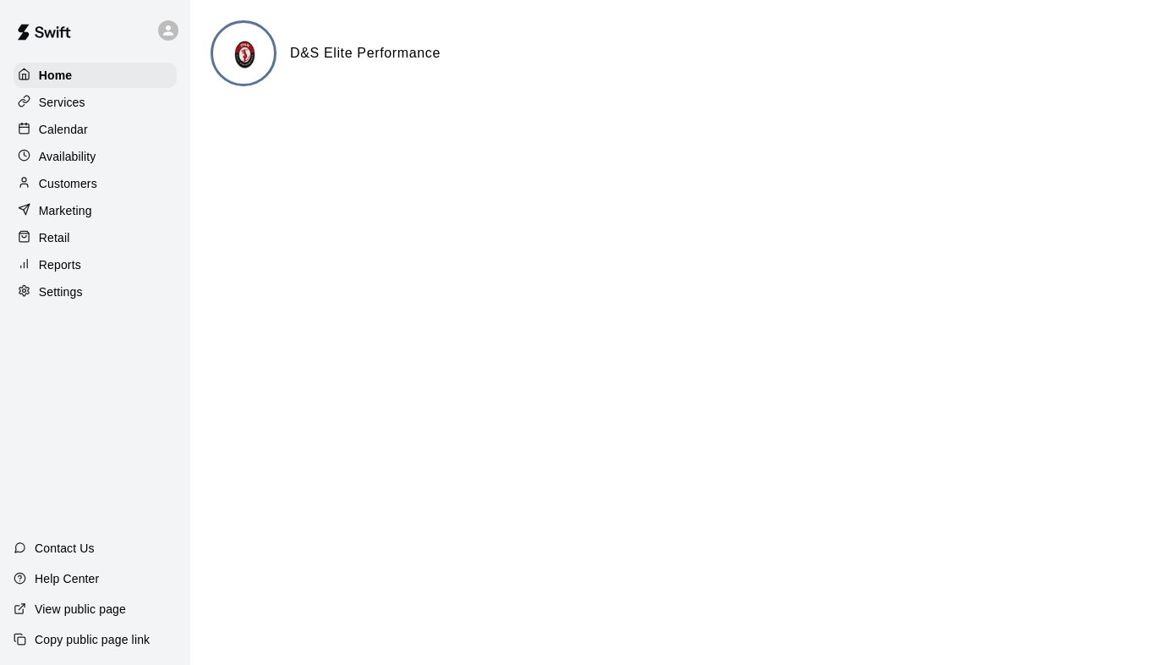
click at [82, 106] on p "Services" at bounding box center [62, 102] width 47 height 17
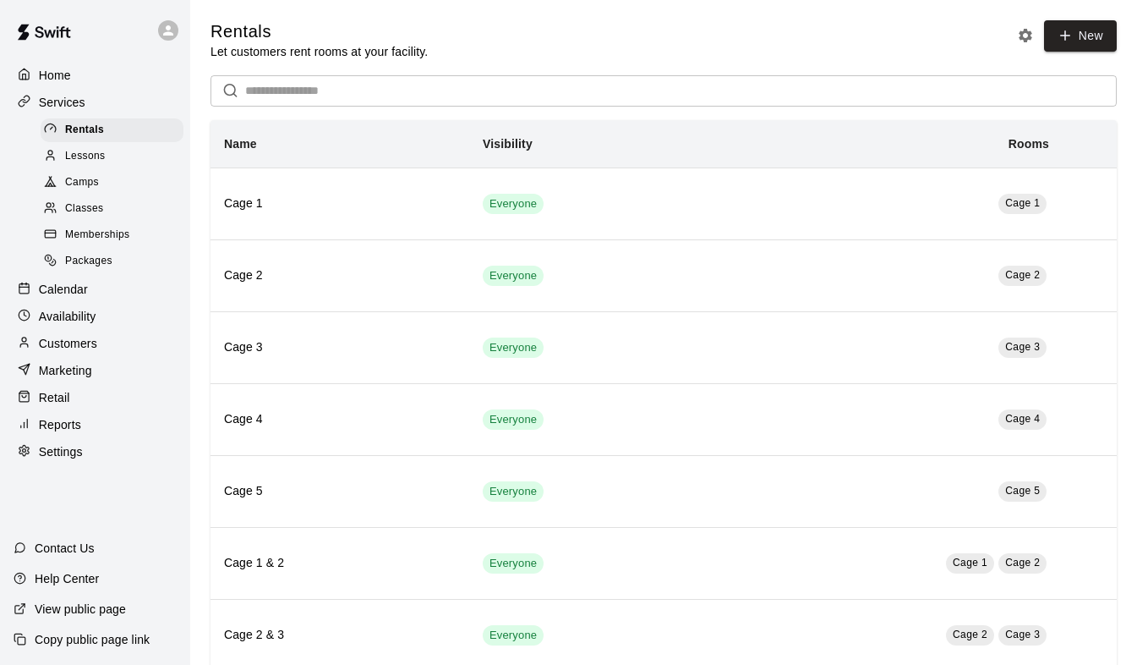
click at [90, 70] on div "Home" at bounding box center [95, 75] width 163 height 25
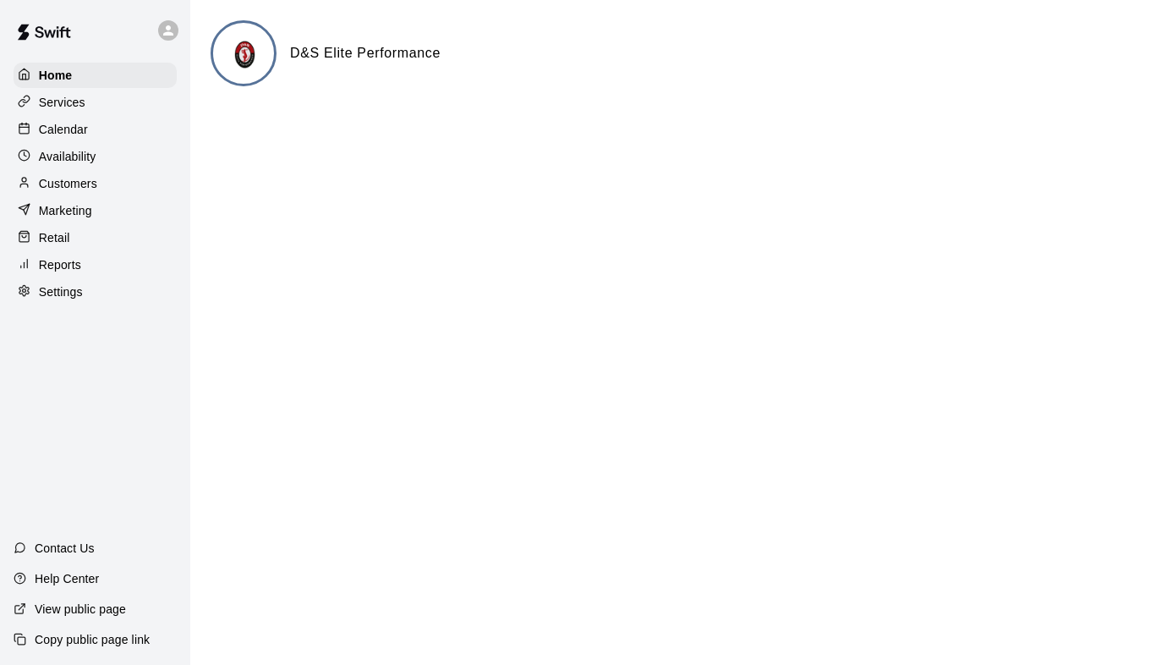
click at [89, 100] on div "Services" at bounding box center [95, 102] width 163 height 25
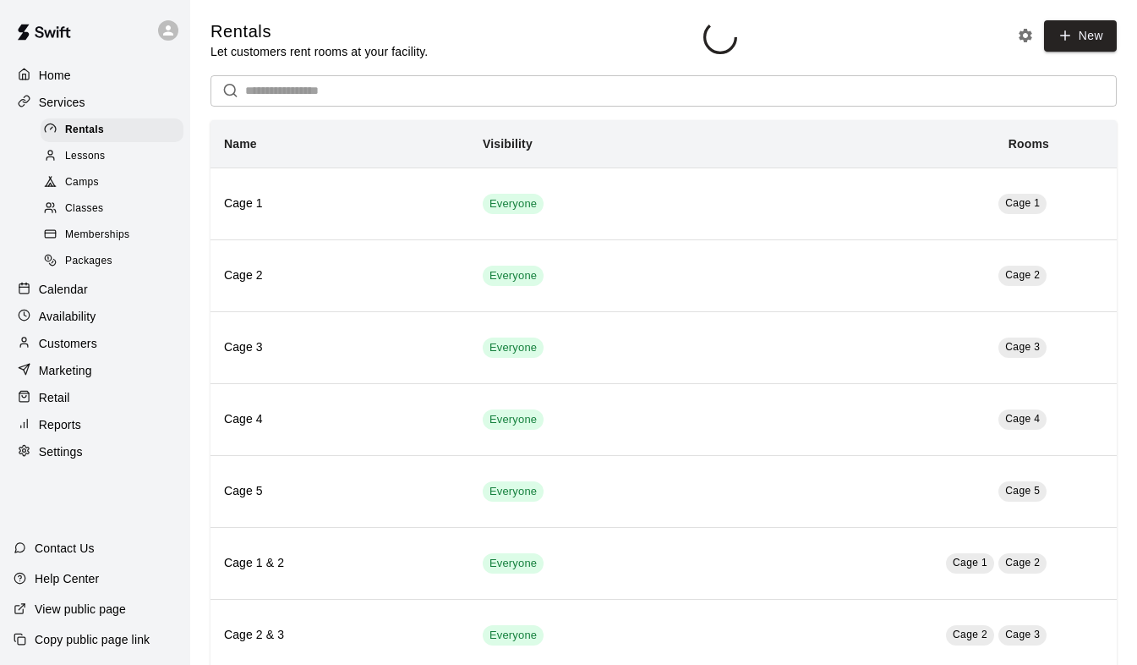
click at [87, 76] on div "Home" at bounding box center [95, 75] width 163 height 25
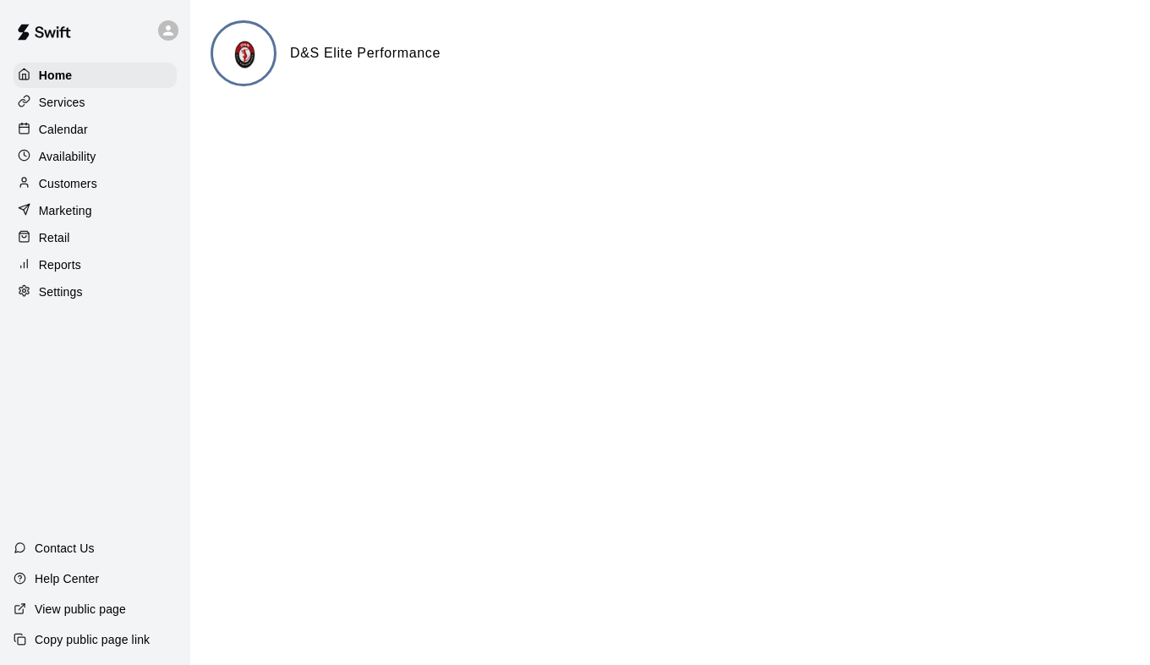
click at [504, 135] on html "Home Services Calendar Availability Customers Marketing Retail Reports Settings…" at bounding box center [575, 67] width 1150 height 135
click at [67, 101] on p "Services" at bounding box center [62, 102] width 47 height 17
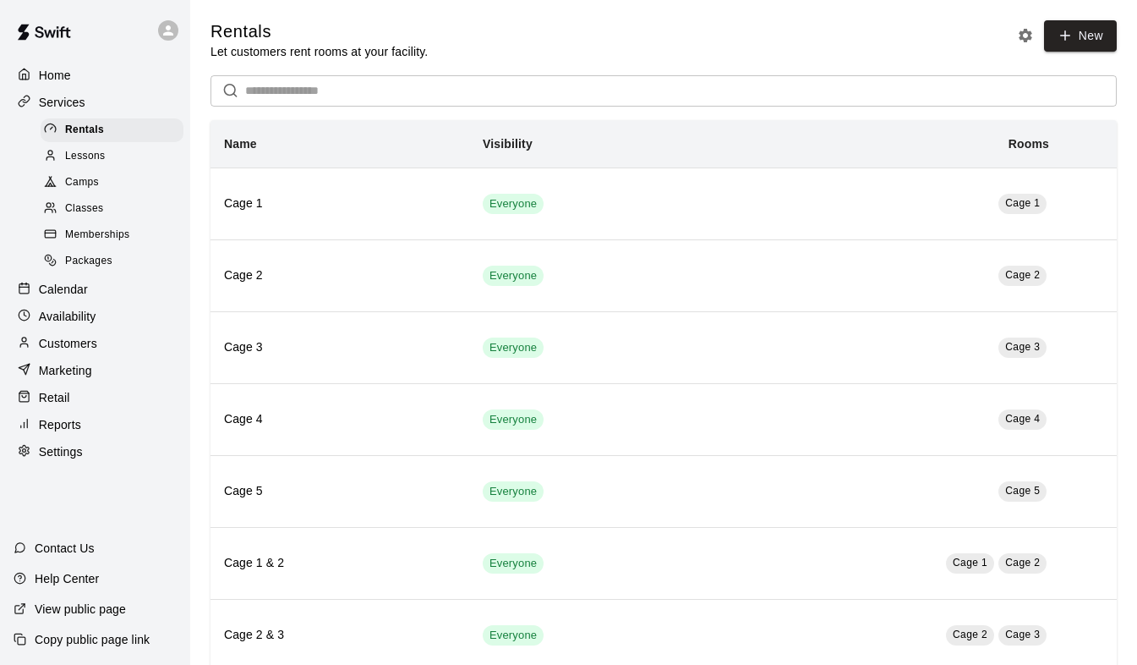
click at [76, 298] on p "Calendar" at bounding box center [63, 289] width 49 height 17
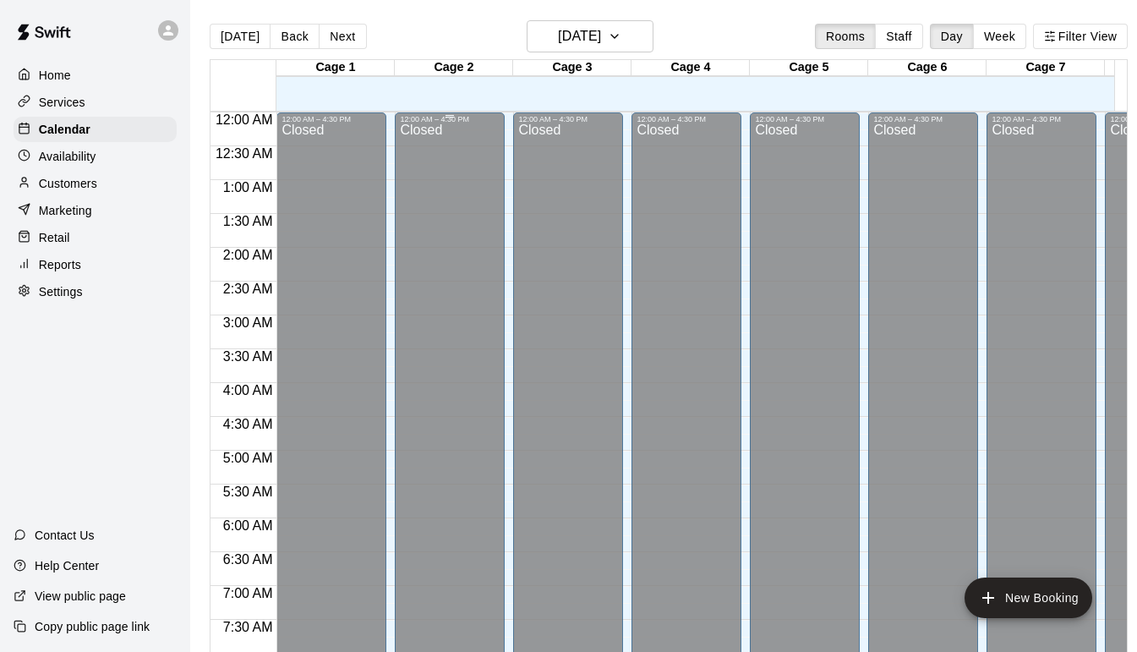
scroll to position [960, 0]
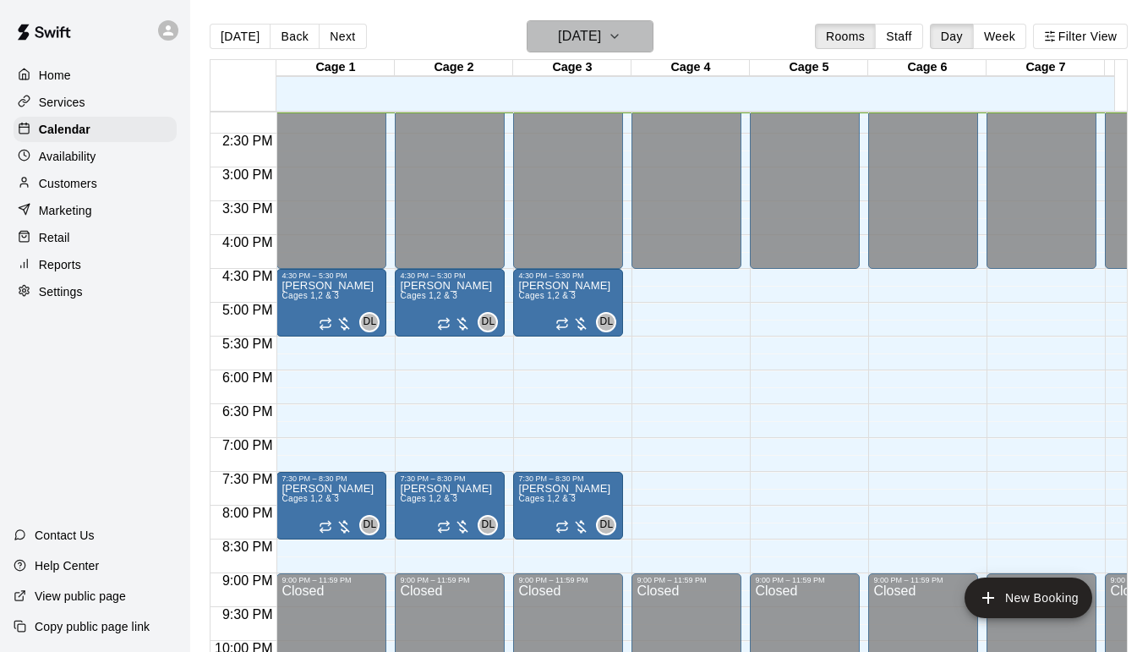
click at [633, 38] on button "[DATE]" at bounding box center [590, 36] width 127 height 32
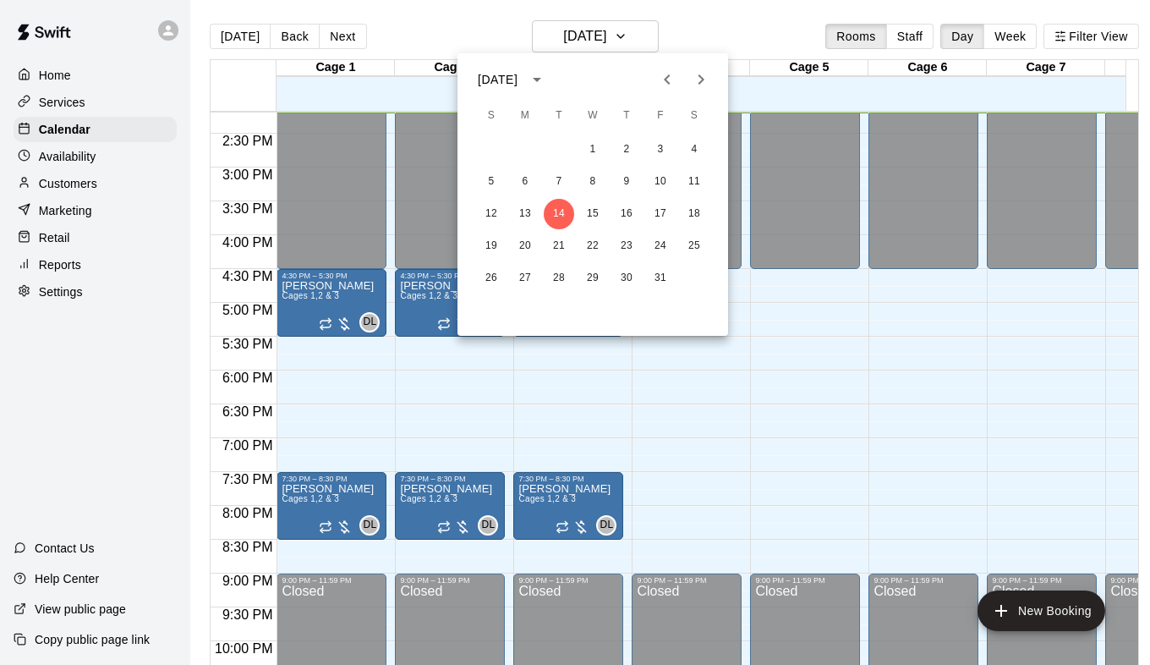
click at [1003, 29] on div at bounding box center [575, 332] width 1150 height 665
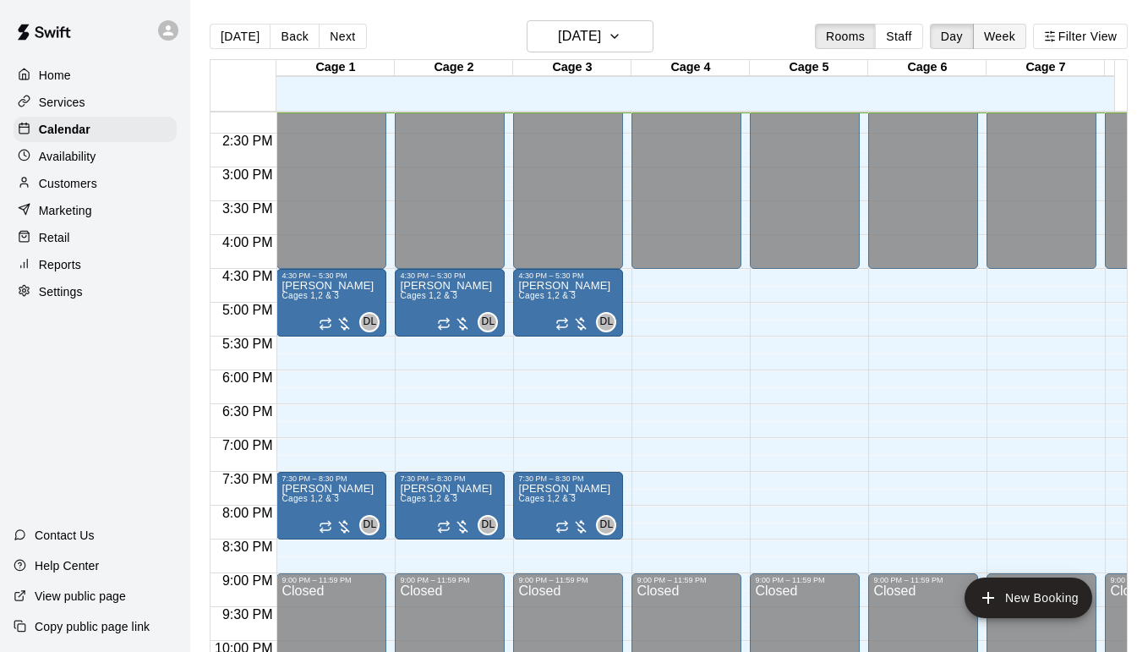
click at [1007, 34] on button "Week" at bounding box center [999, 36] width 53 height 25
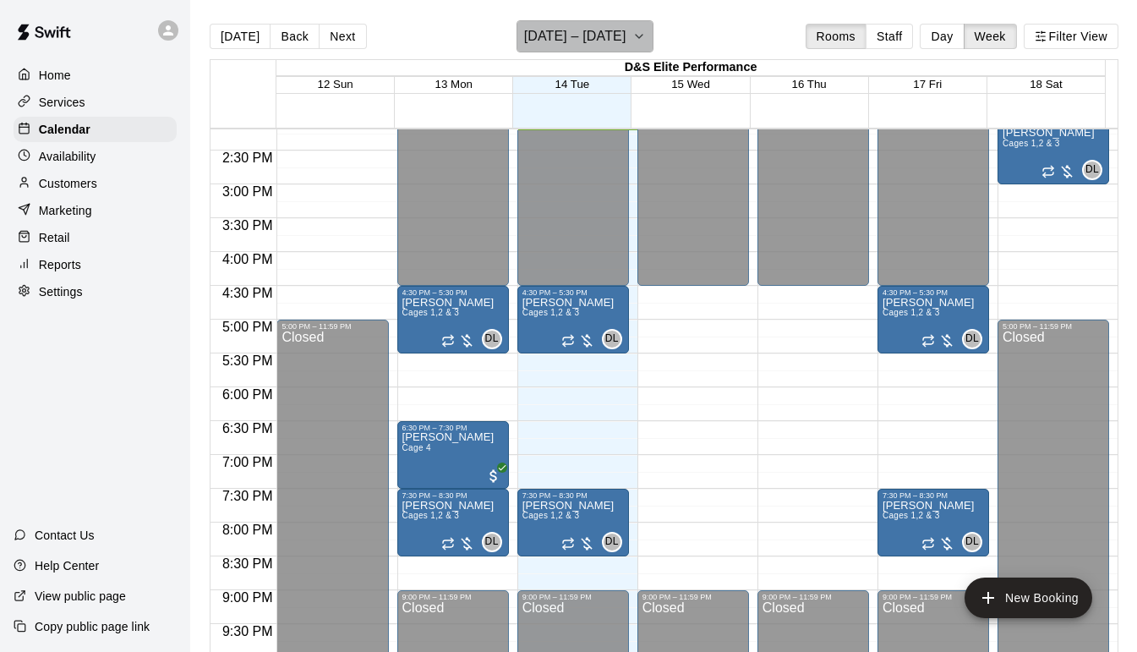
click at [633, 41] on icon "button" at bounding box center [640, 36] width 14 height 20
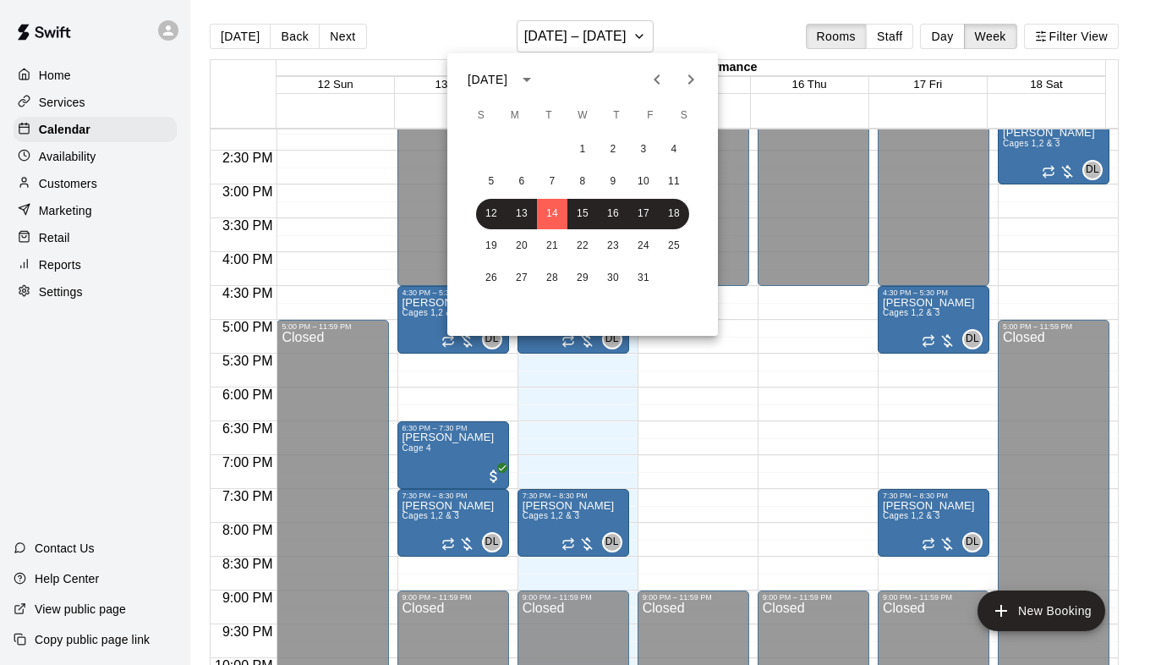
click at [692, 89] on icon "Next month" at bounding box center [691, 79] width 20 height 20
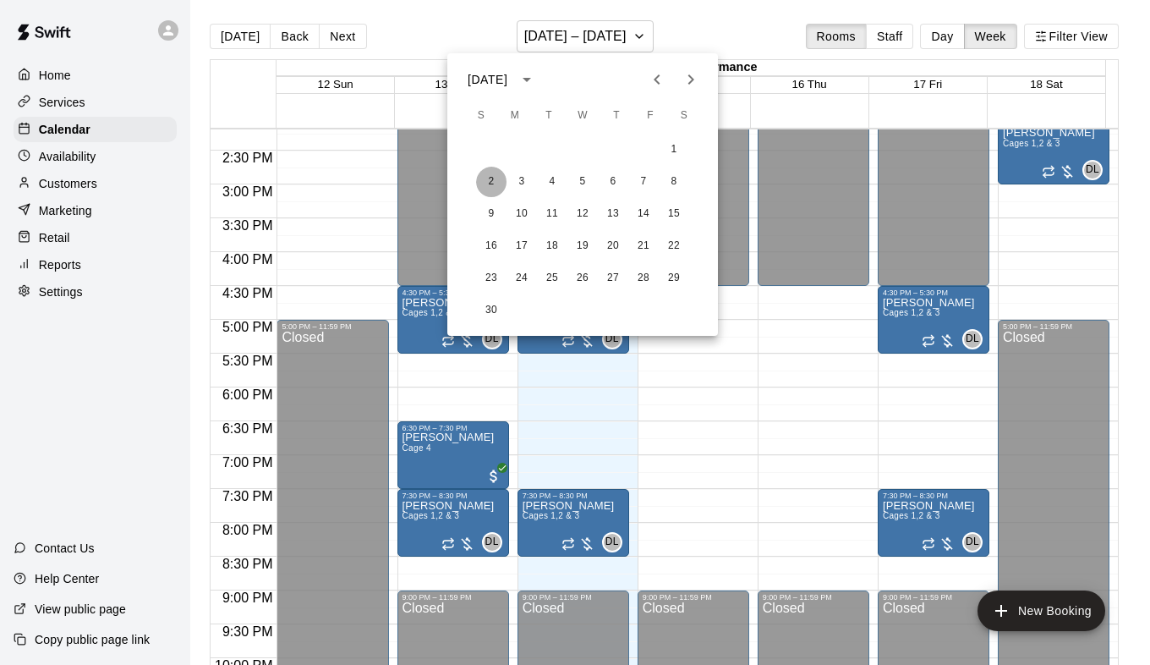
click at [494, 187] on button "2" at bounding box center [491, 182] width 30 height 30
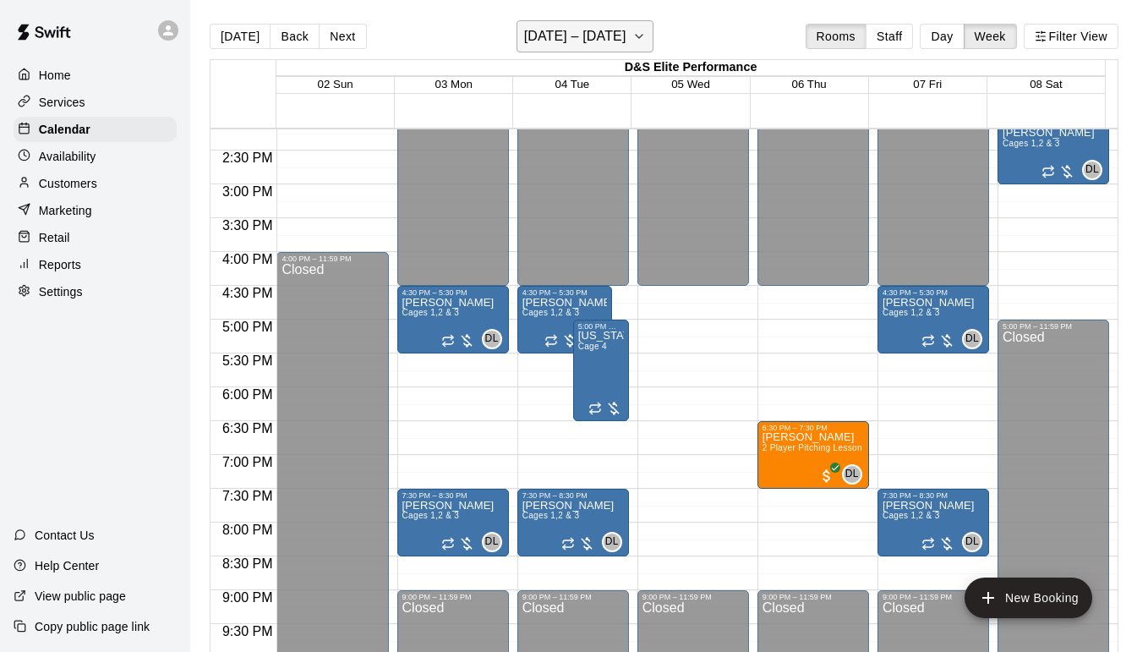
click at [646, 35] on icon "button" at bounding box center [640, 36] width 14 height 20
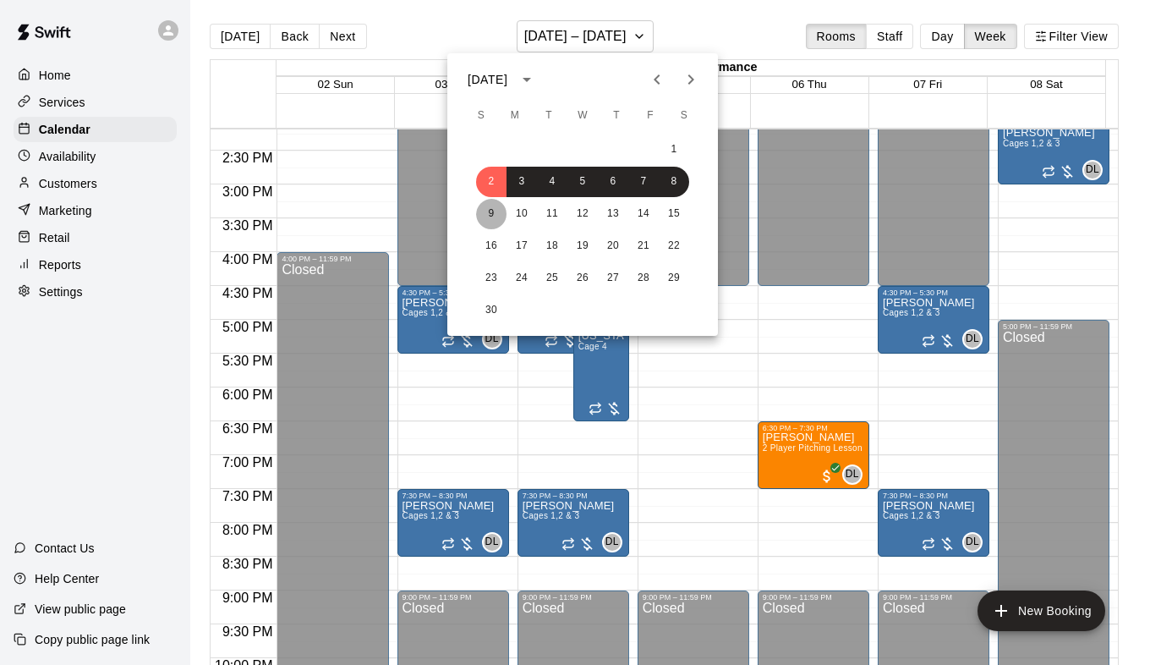
click at [496, 223] on button "9" at bounding box center [491, 214] width 30 height 30
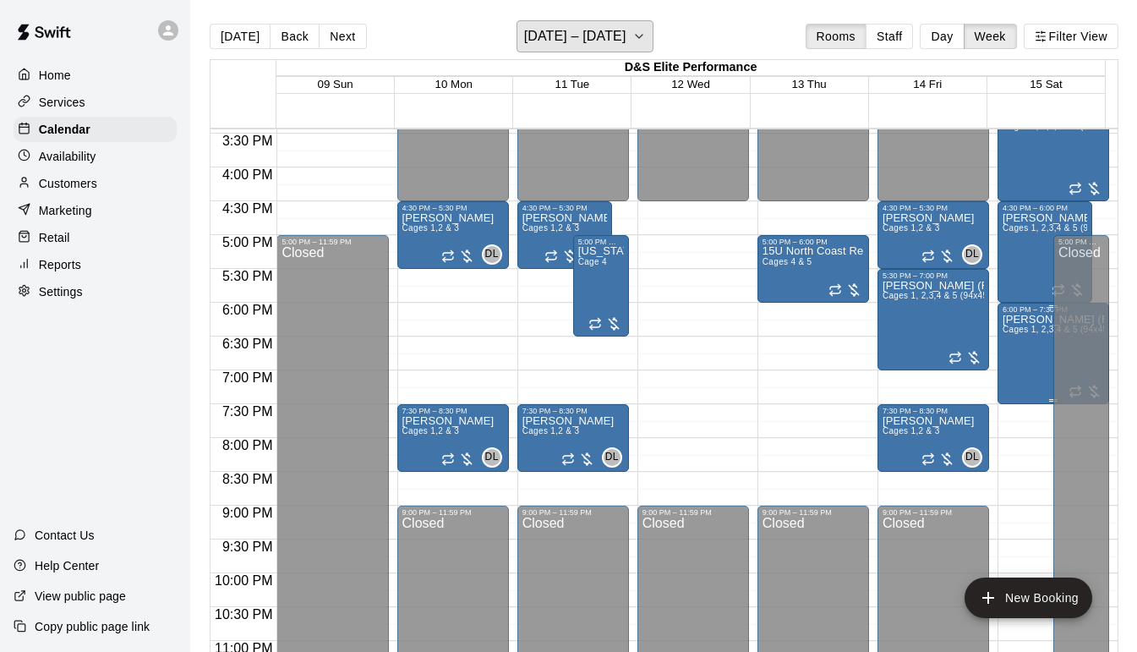
scroll to position [1071, 0]
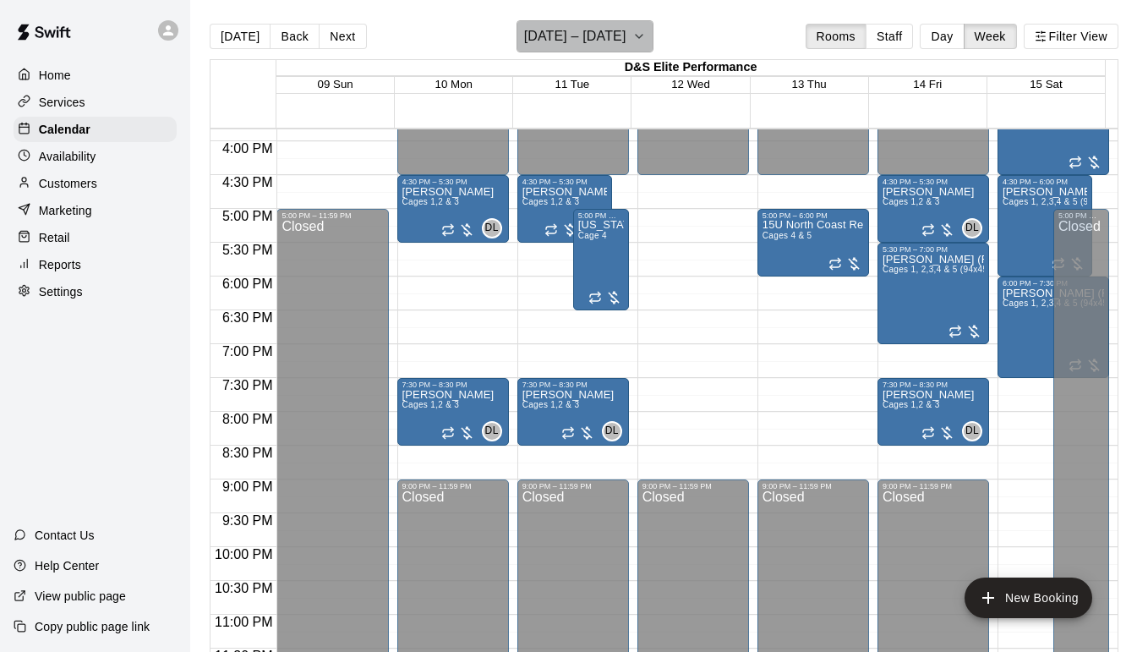
click at [639, 39] on icon "button" at bounding box center [640, 36] width 14 height 20
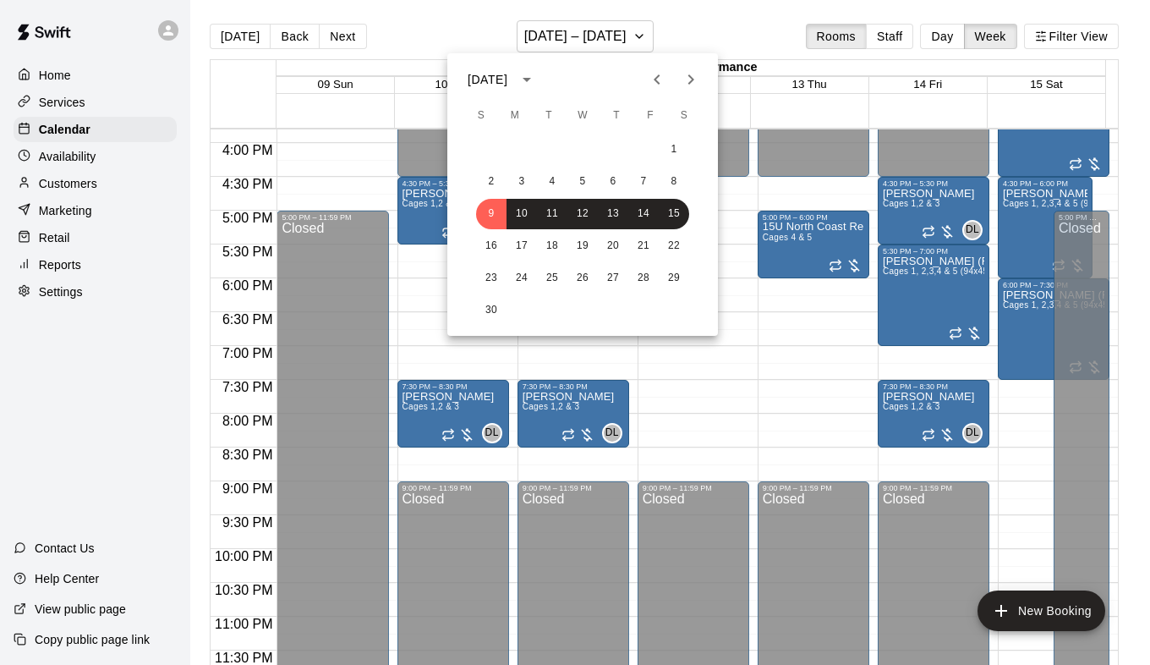
click at [689, 96] on div "[DATE] S M T W T F S 1 2 3 4 5 6 7 8 9 10 11 12 13 14 15 16 17 18 19 20 21 22 2…" at bounding box center [582, 194] width 271 height 282
click at [688, 82] on icon "Next month" at bounding box center [691, 79] width 20 height 20
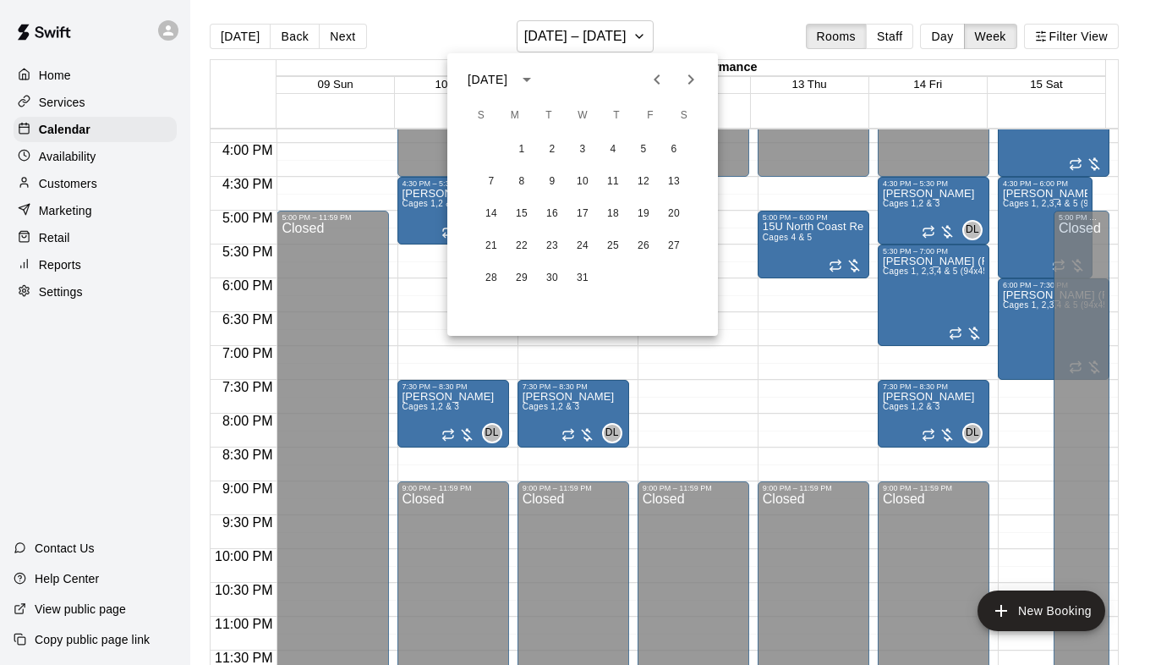
click at [699, 74] on icon "Next month" at bounding box center [691, 79] width 20 height 20
click at [498, 177] on button "4" at bounding box center [491, 182] width 30 height 30
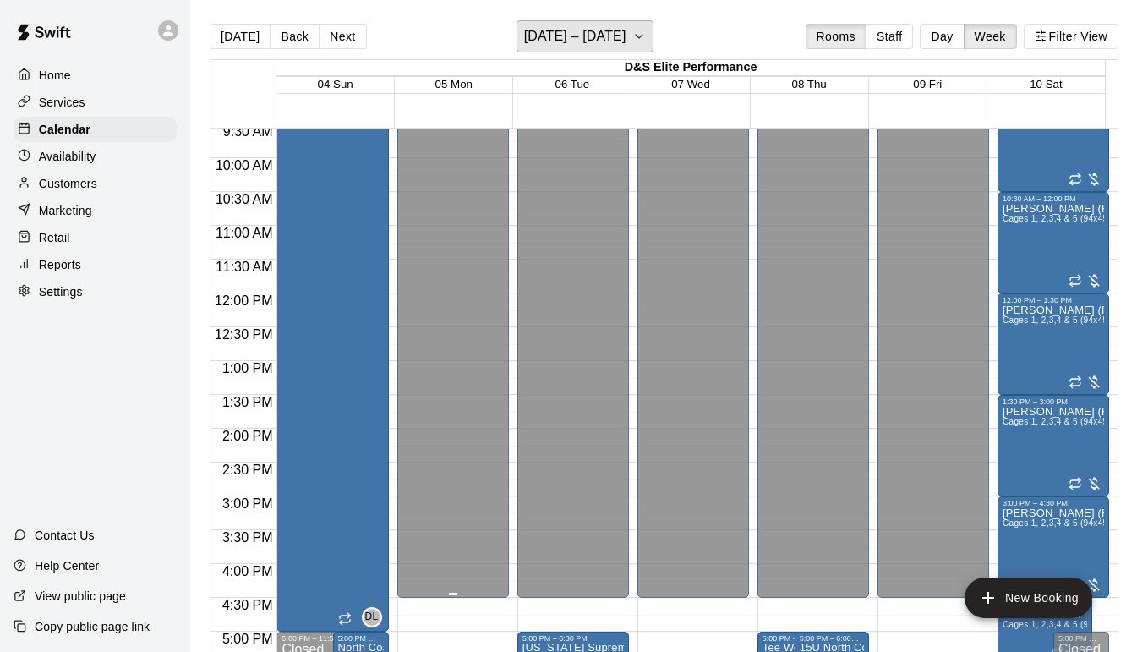
scroll to position [563, 0]
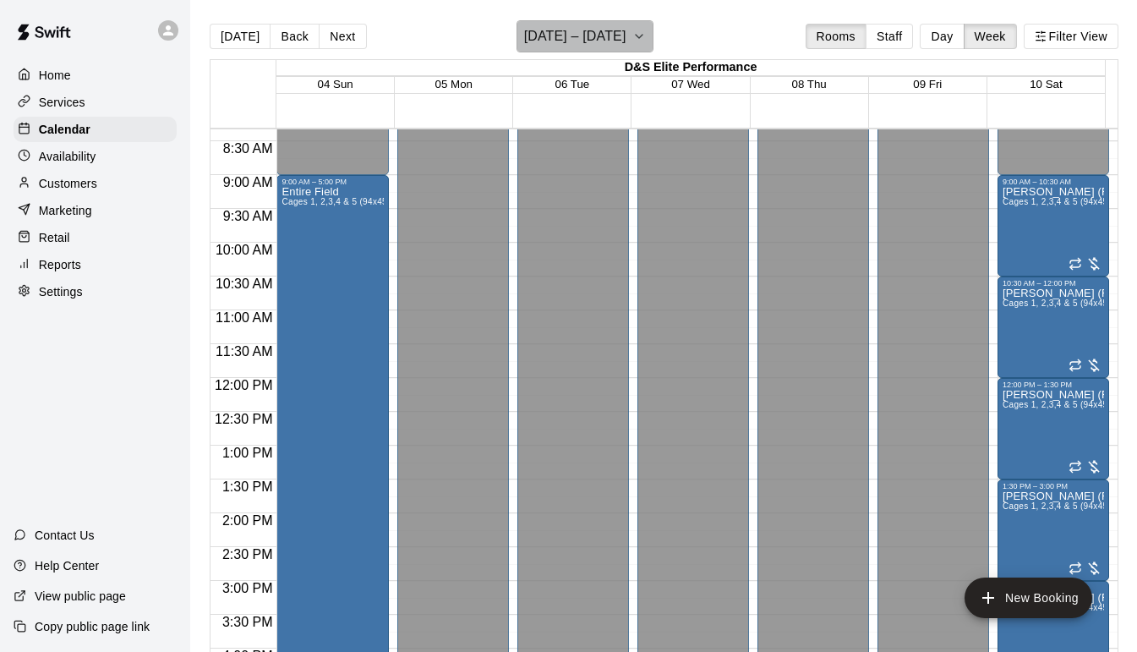
click at [637, 42] on icon "button" at bounding box center [640, 36] width 14 height 20
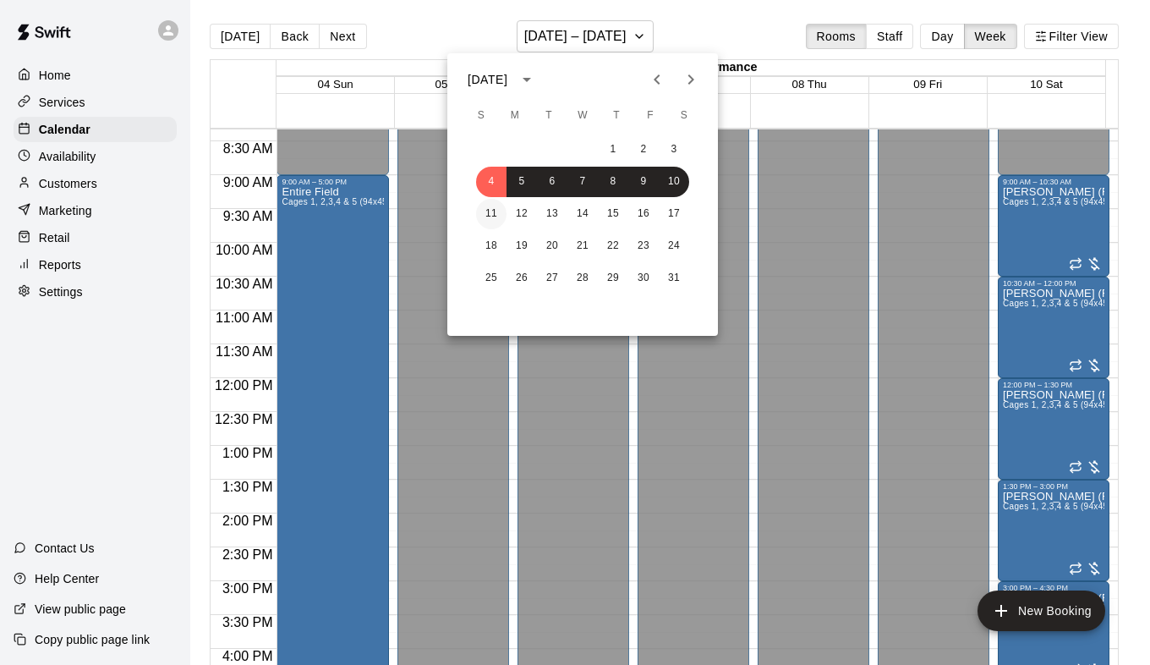
click at [491, 214] on button "11" at bounding box center [491, 214] width 30 height 30
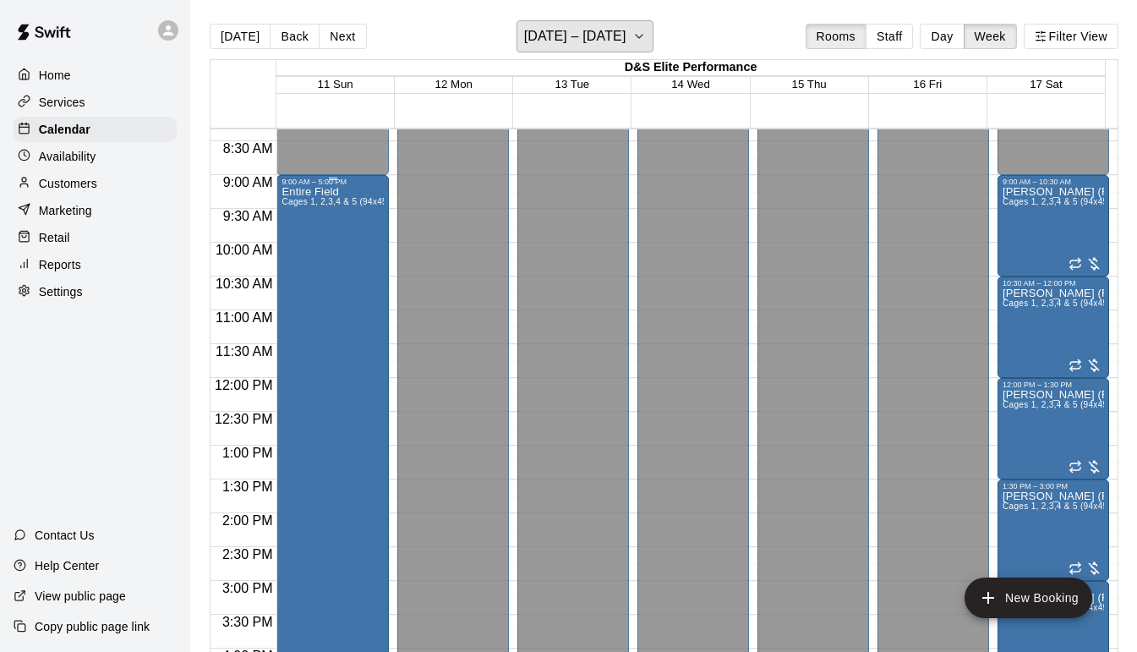
scroll to position [648, 0]
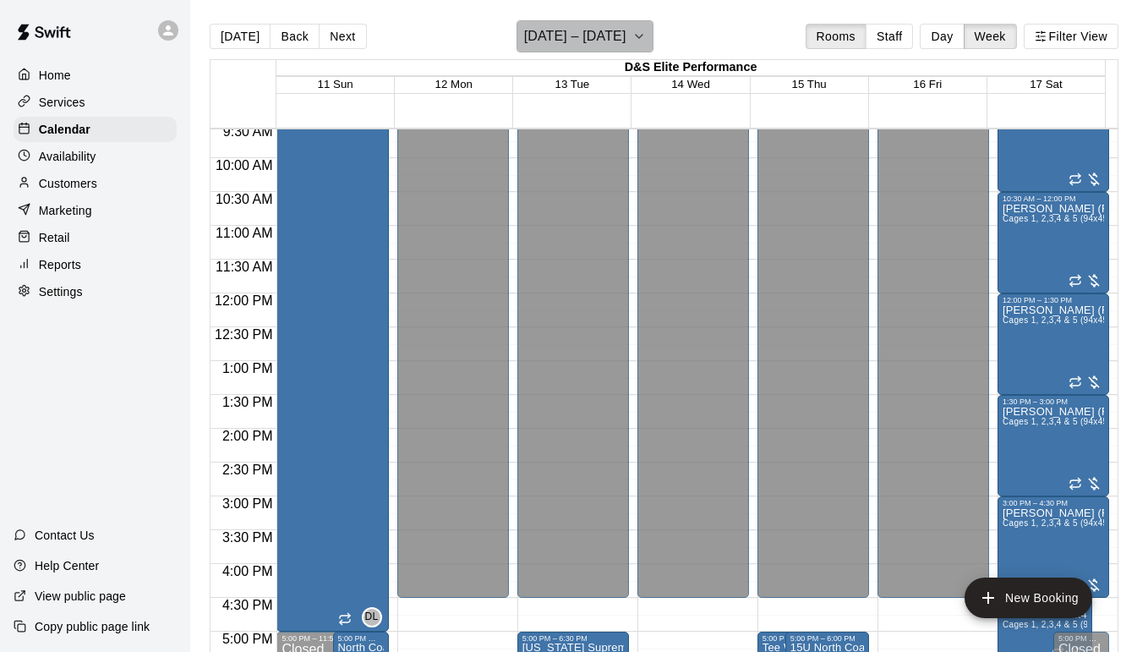
click at [641, 34] on icon "button" at bounding box center [640, 36] width 14 height 20
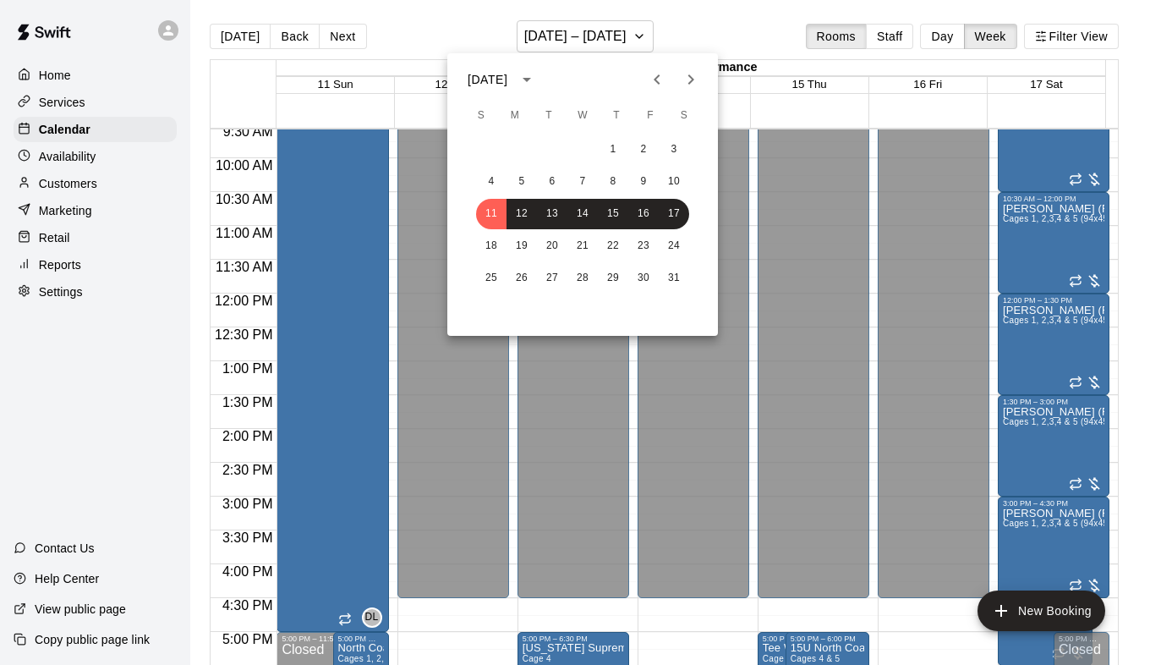
click at [660, 77] on icon "Previous month" at bounding box center [657, 79] width 20 height 20
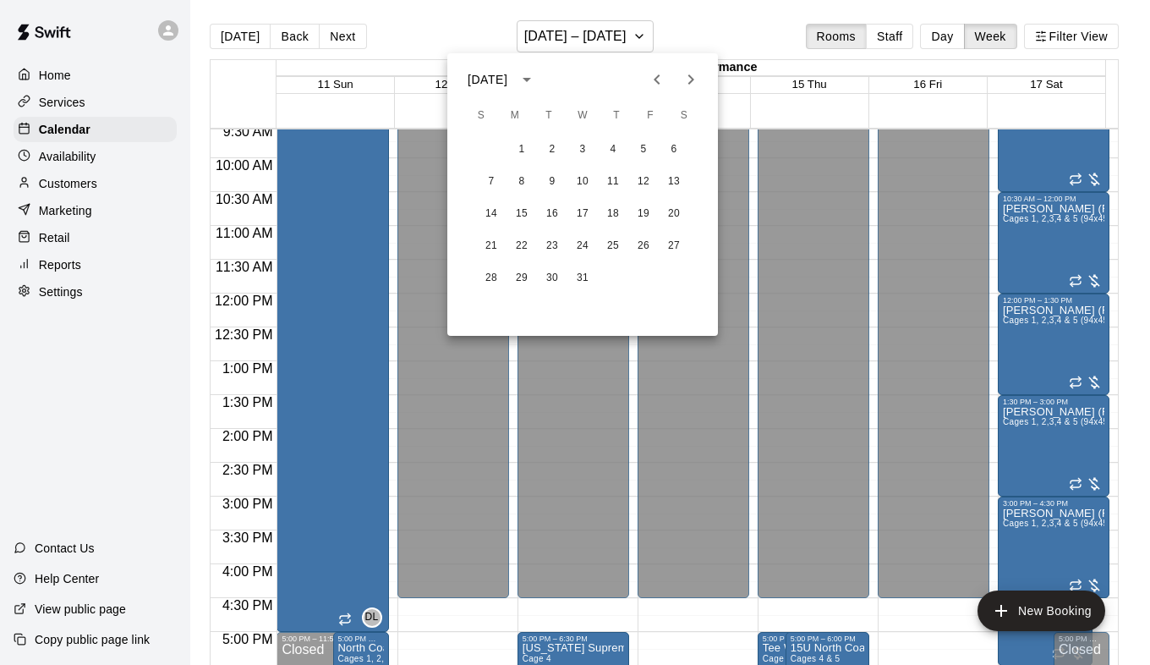
click at [655, 77] on icon "Previous month" at bounding box center [657, 79] width 20 height 20
click at [655, 78] on icon "Previous month" at bounding box center [657, 79] width 6 height 10
click at [682, 79] on icon "Next month" at bounding box center [691, 79] width 20 height 20
click at [664, 79] on icon "Previous month" at bounding box center [657, 79] width 20 height 20
click at [491, 206] on button "12" at bounding box center [491, 214] width 30 height 30
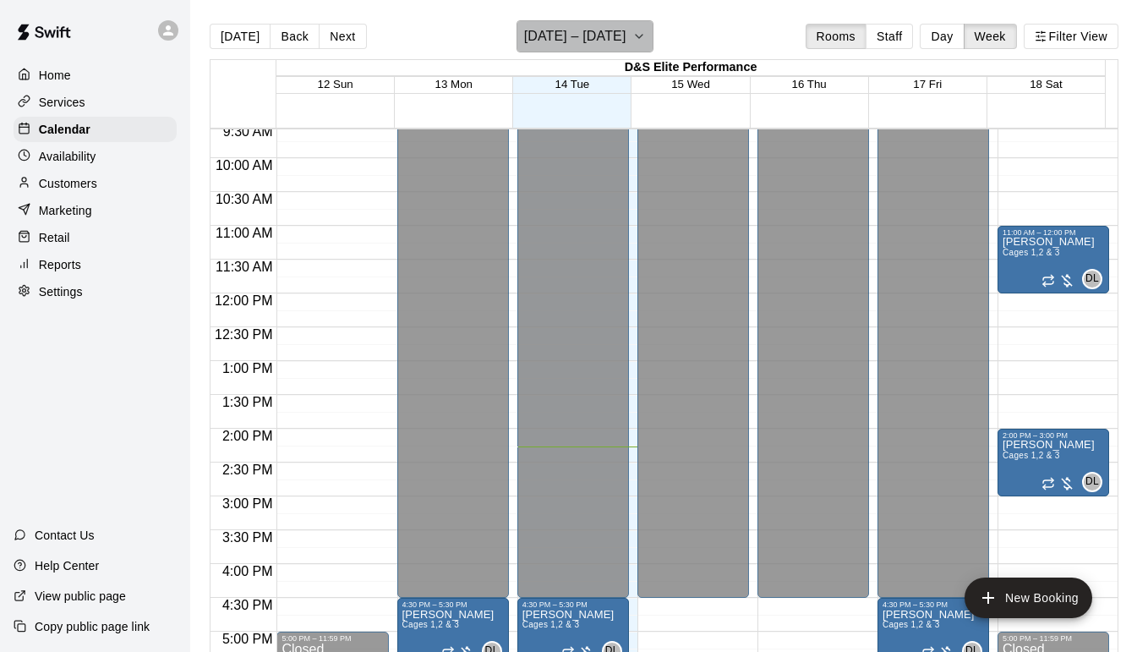
click at [634, 29] on icon "button" at bounding box center [640, 36] width 14 height 20
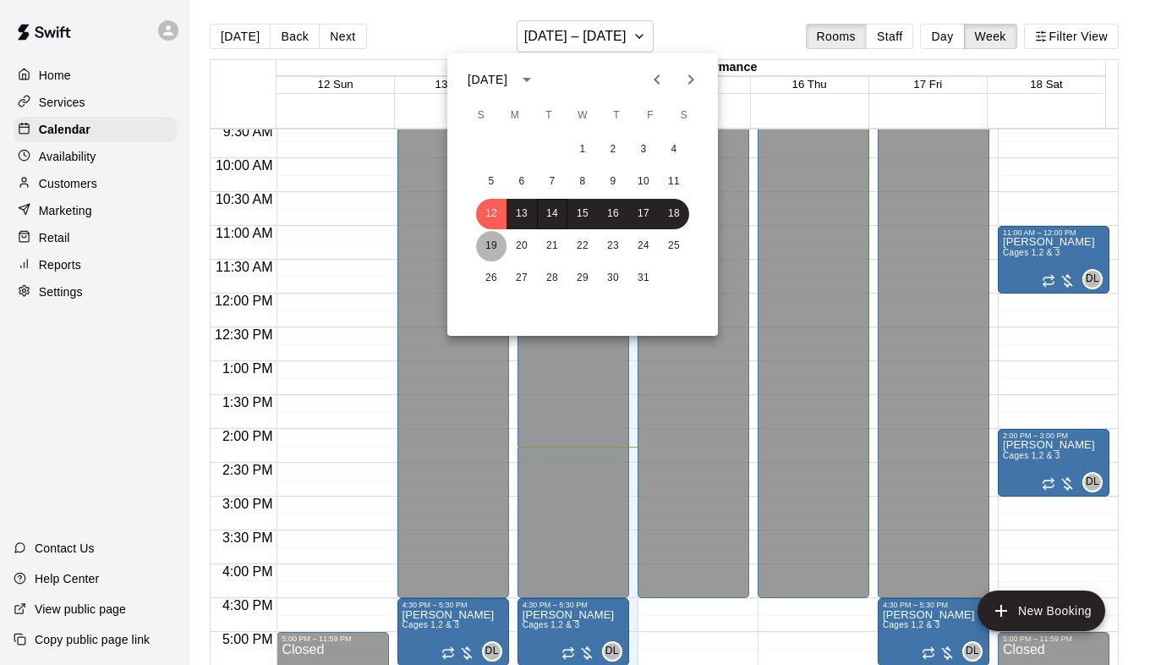
click at [489, 251] on button "19" at bounding box center [491, 246] width 30 height 30
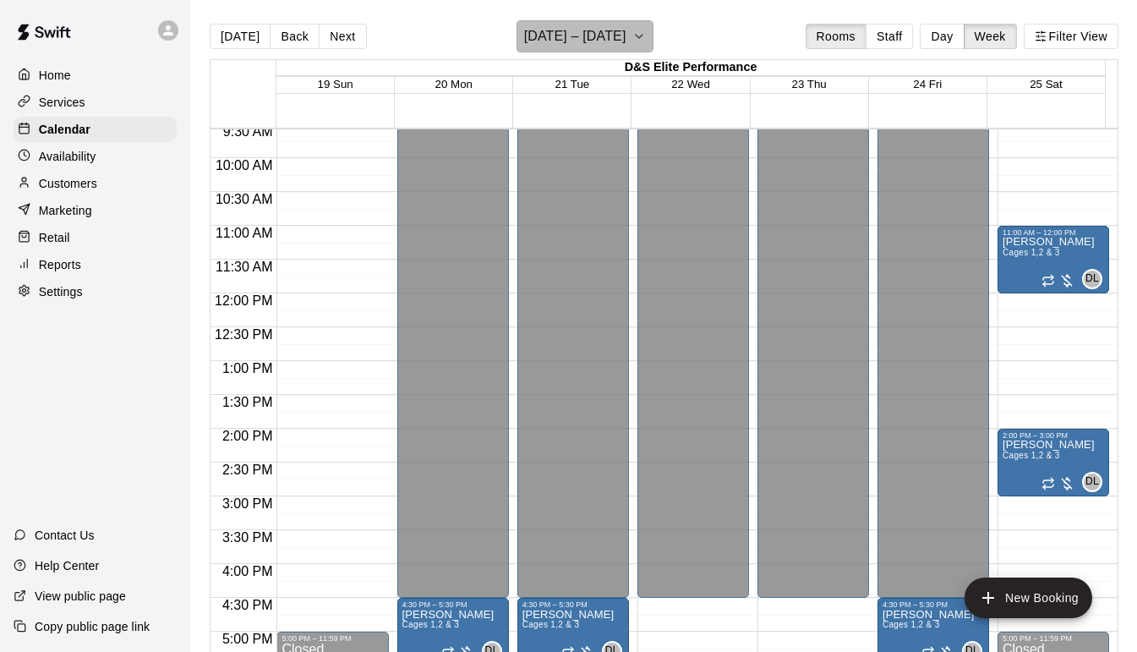
click at [633, 41] on icon "button" at bounding box center [640, 36] width 14 height 20
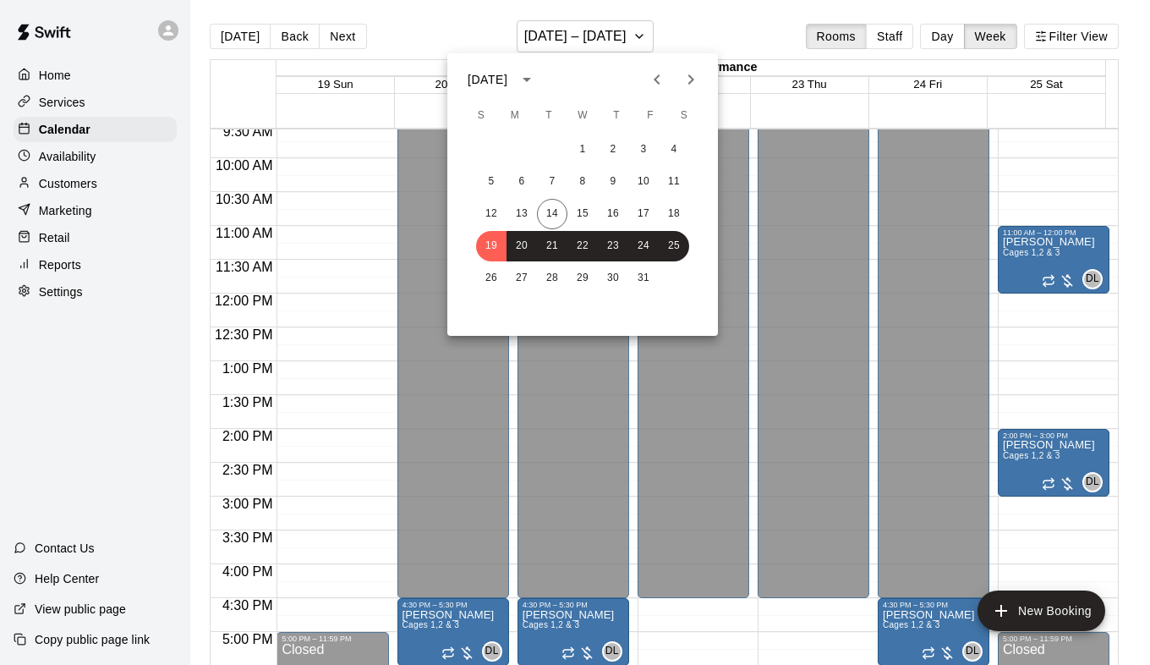
click at [681, 90] on button "Next month" at bounding box center [691, 80] width 34 height 34
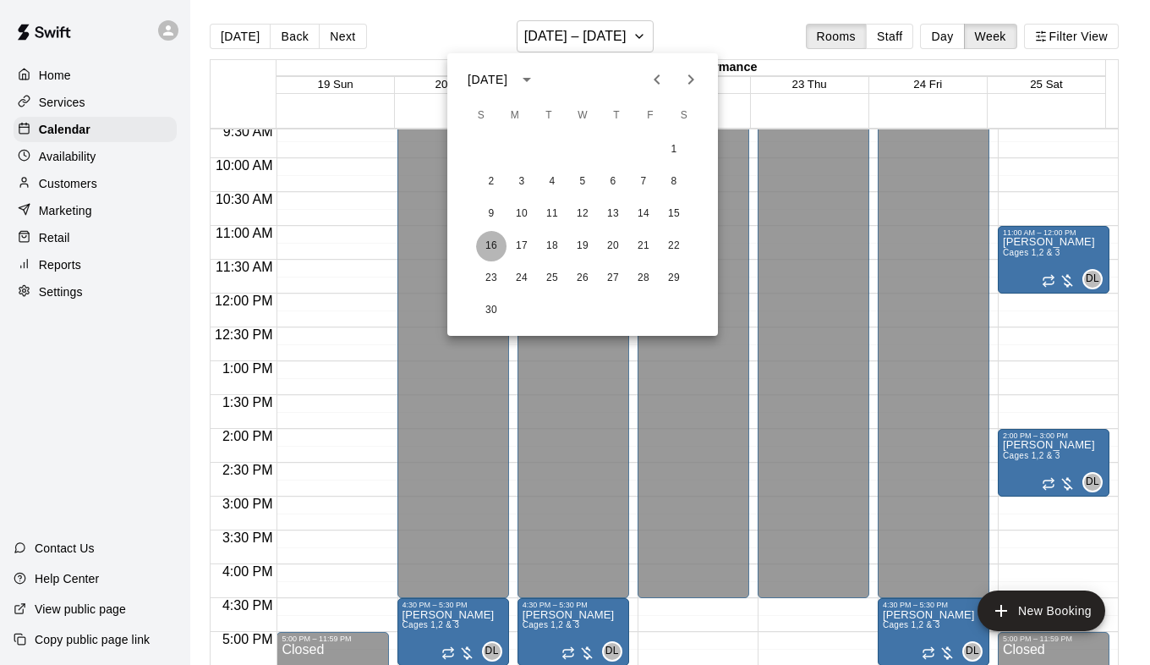
click at [493, 244] on button "16" at bounding box center [491, 246] width 30 height 30
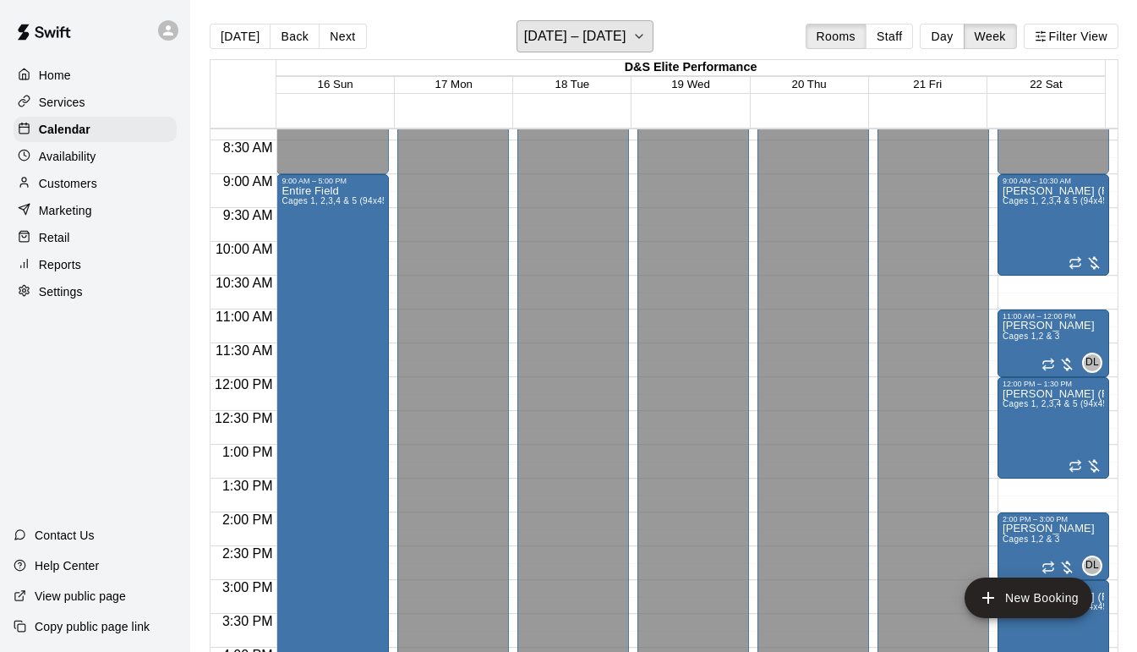
scroll to position [563, 0]
